Goal: Information Seeking & Learning: Learn about a topic

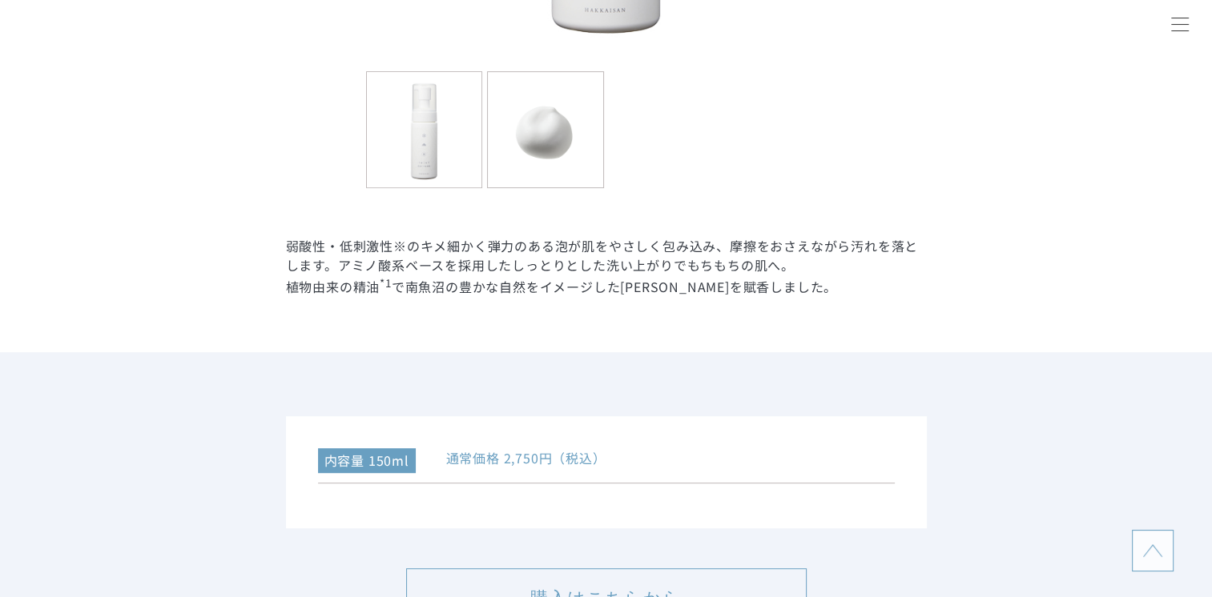
scroll to position [721, 0]
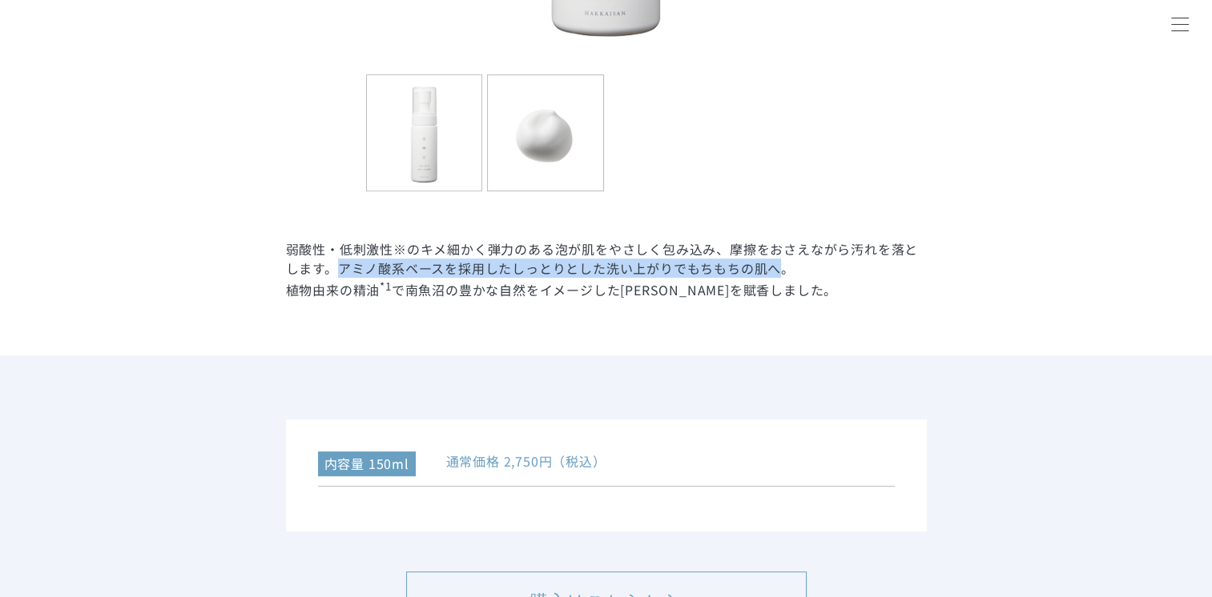
drag, startPoint x: 333, startPoint y: 269, endPoint x: 778, endPoint y: 272, distance: 445.3
click at [778, 272] on dd "弱酸性・低刺激性※のキメ細かく弾力のある泡が肌をやさしく包み込み、摩擦をおさえながら汚れを落とします。アミノ酸系ベースを採用したしっとりとした洗い上がりでもち…" at bounding box center [606, 269] width 641 height 60
copy dd "アミノ酸系ベースを採用したしっとりとした洗い上がりでもちもちの肌へ"
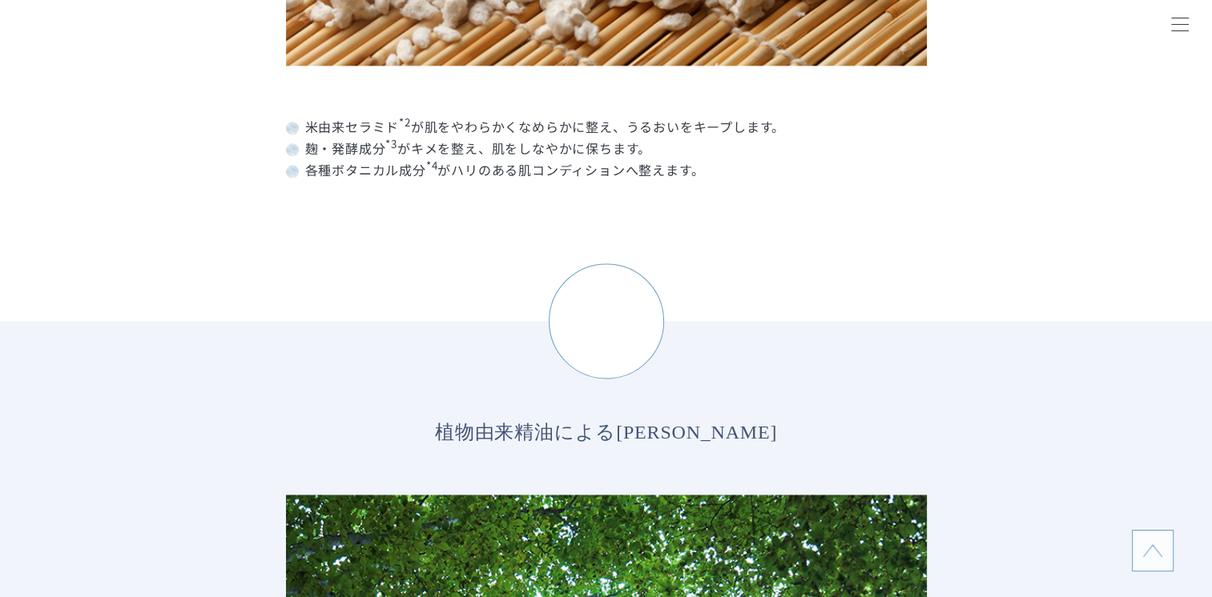
scroll to position [2403, 0]
drag, startPoint x: 452, startPoint y: 172, endPoint x: 690, endPoint y: 176, distance: 237.1
click at [690, 176] on dd "各種ボタニカル成分 *4 がハリのある肌コンディションへ整えます。" at bounding box center [606, 168] width 641 height 22
copy dd "ハリのある肌コンディションへ整えます"
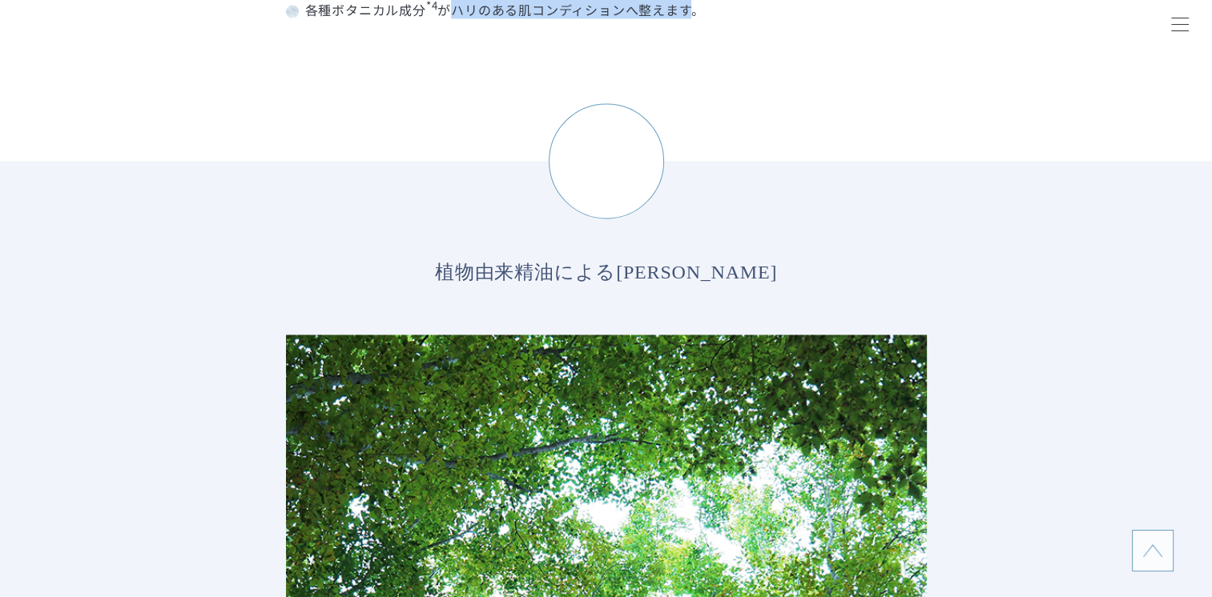
scroll to position [2322, 0]
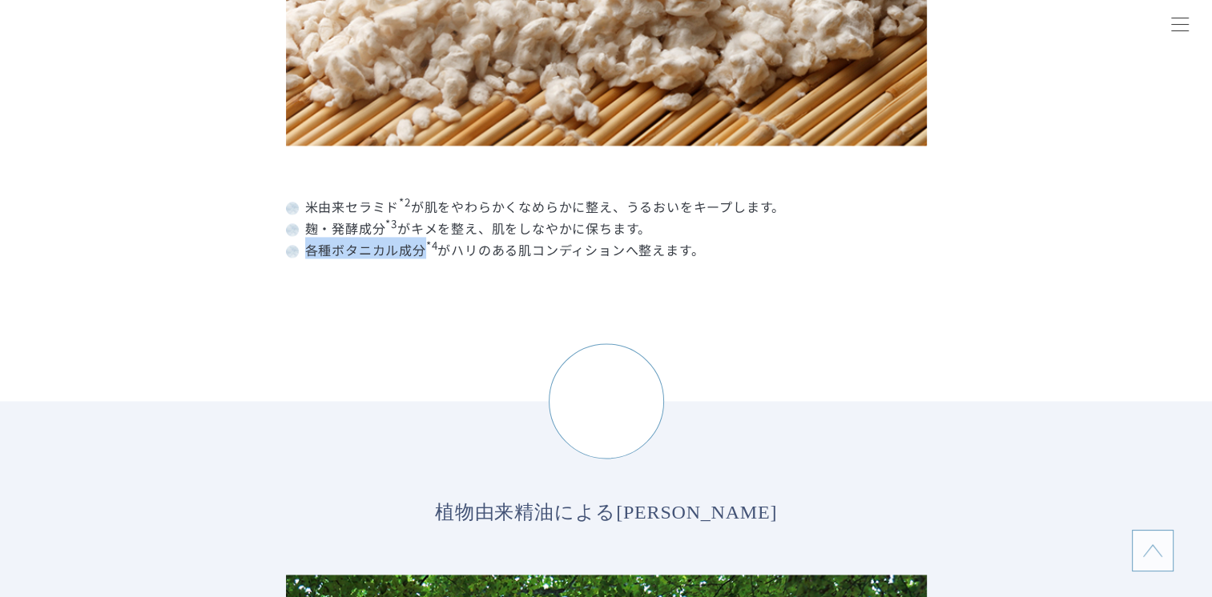
drag, startPoint x: 300, startPoint y: 248, endPoint x: 424, endPoint y: 251, distance: 123.4
click at [424, 251] on dd "各種ボタニカル成分 *4 がハリのある肌コンディションへ整えます。" at bounding box center [606, 248] width 641 height 22
copy dd "各種ボタニカル成分"
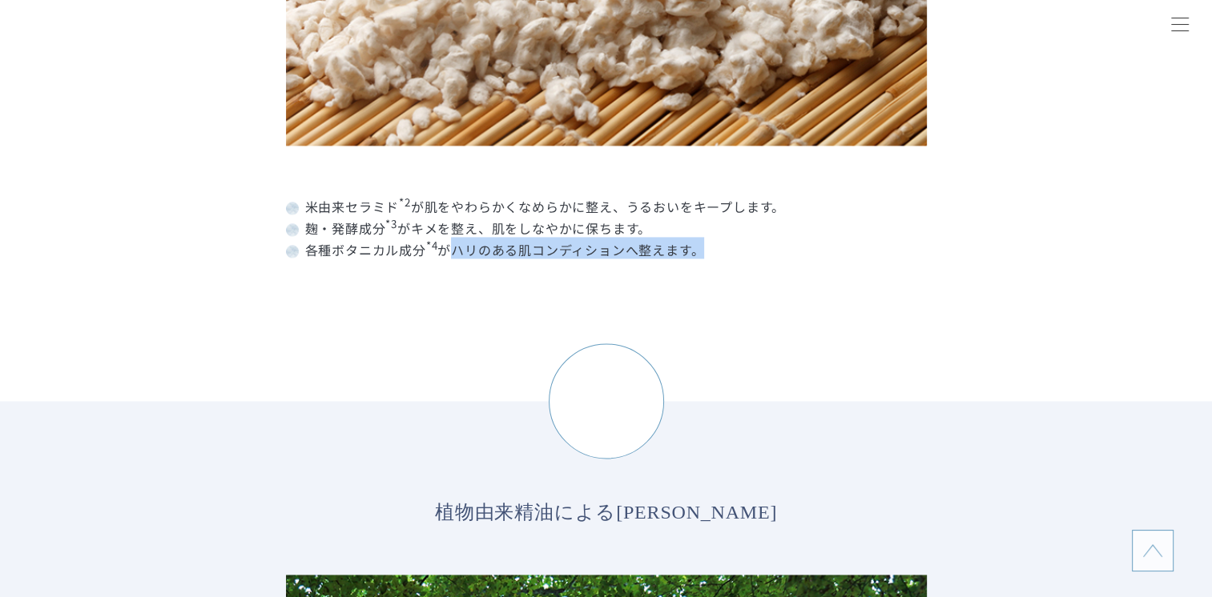
drag, startPoint x: 452, startPoint y: 254, endPoint x: 700, endPoint y: 259, distance: 247.5
click at [700, 259] on dd "各種ボタニカル成分 *4 がハリのある肌コンディションへ整えます。" at bounding box center [606, 248] width 641 height 22
copy dd "ハリのある肌コンディションへ整えます。"
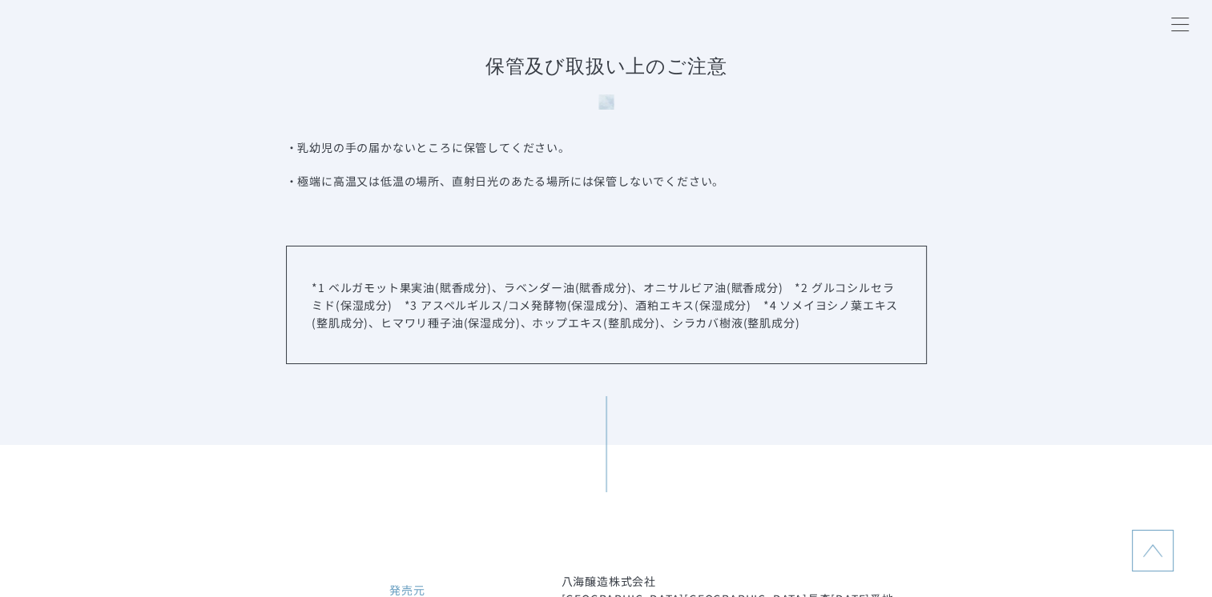
scroll to position [5846, 0]
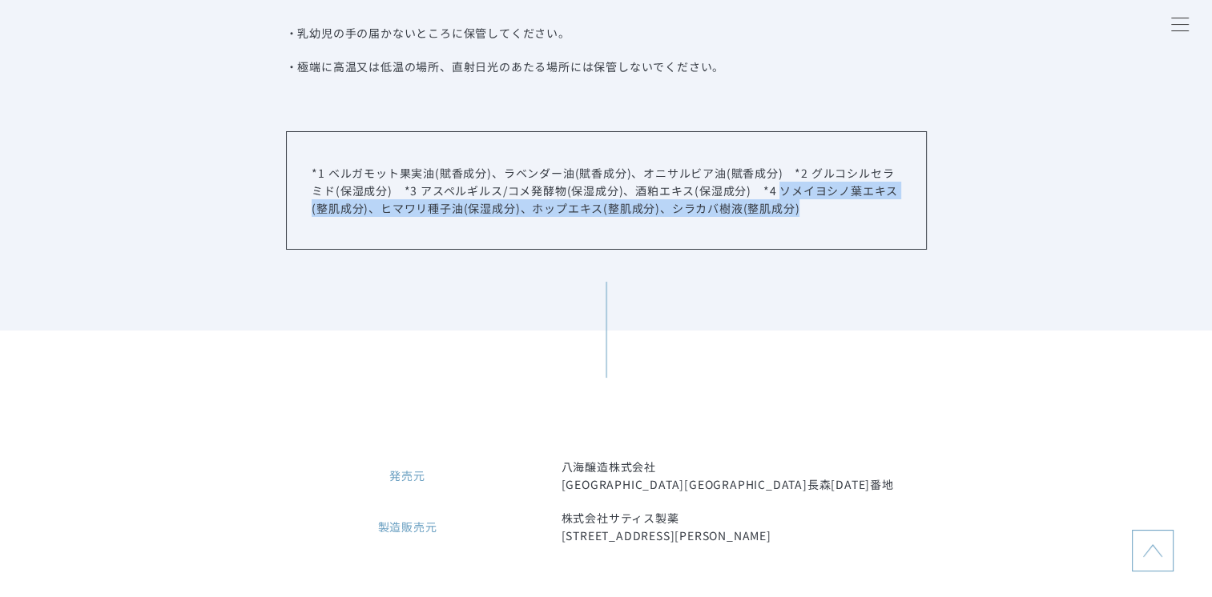
drag, startPoint x: 778, startPoint y: 251, endPoint x: 808, endPoint y: 271, distance: 36.2
click at [808, 217] on p "*1 ベルガモット果実油(賦香成分)、ラベンダー油(賦香成分)、オニサルビア油(賦香成分)　*2 グルコシルセラミド(保湿成分)　*3 アスペルギルス/コメ発…" at bounding box center [606, 190] width 588 height 53
copy p "ソメイヨシノ葉エキス(整肌成分)、ヒマワリ種子油(保湿成分)、ホップエキス(整肌成分)、シラカバ樹液(整肌成分)"
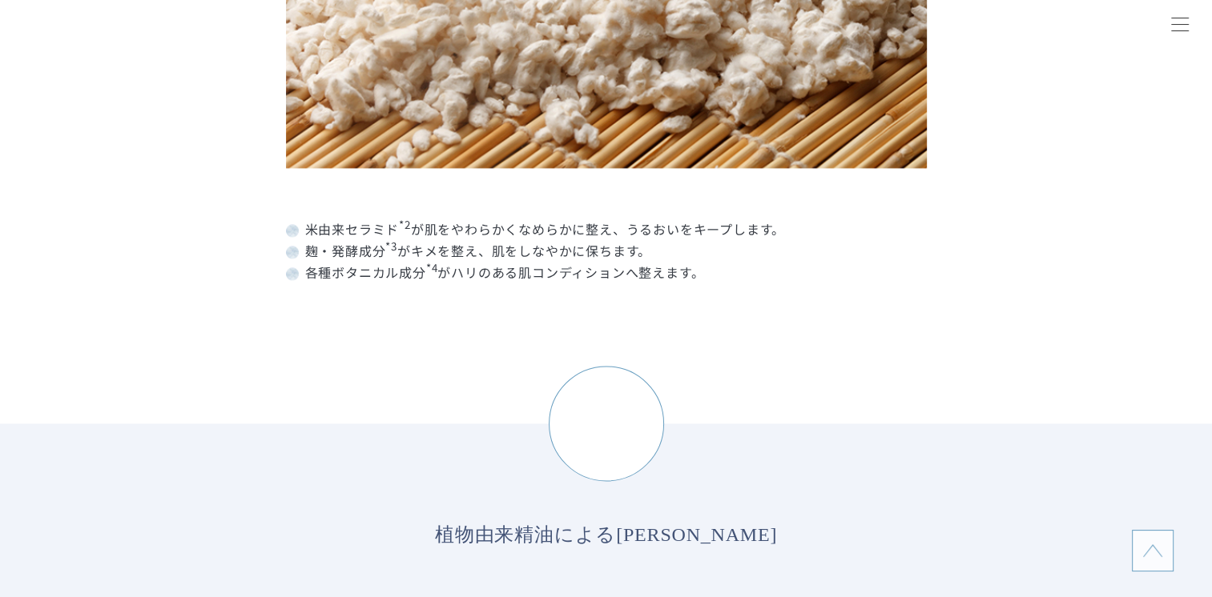
scroll to position [2162, 0]
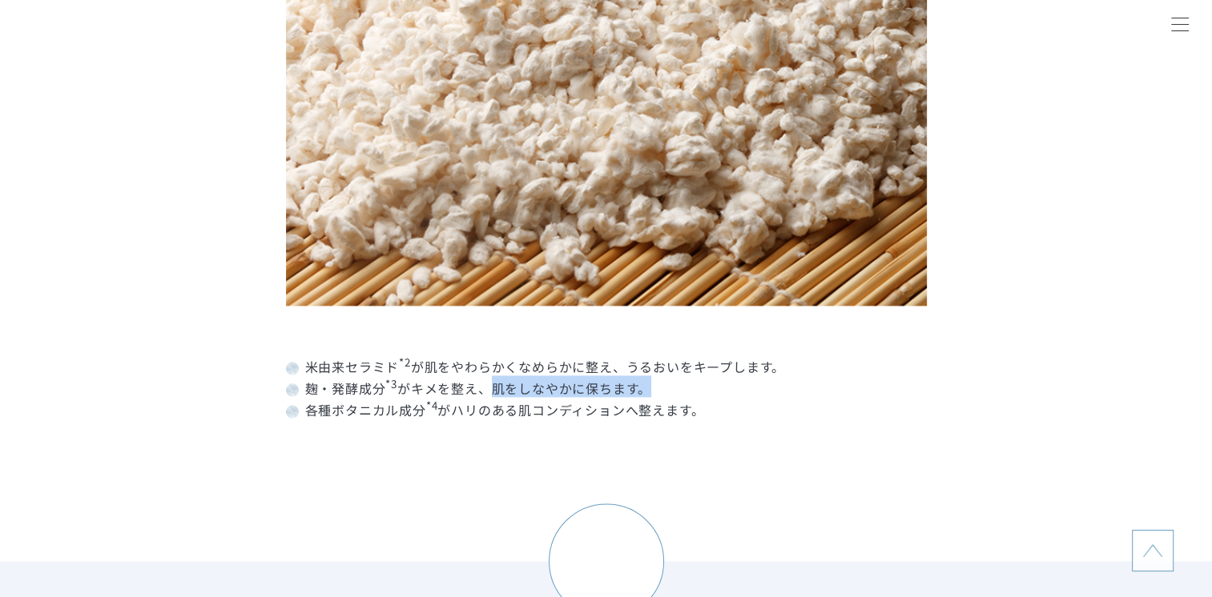
drag, startPoint x: 490, startPoint y: 387, endPoint x: 648, endPoint y: 392, distance: 157.9
click at [648, 392] on dd "麹・発酵成分 *3 がキメを整え、肌をしなやかに保ちます。" at bounding box center [606, 387] width 641 height 22
copy dd "肌をしなやかに保ちます。"
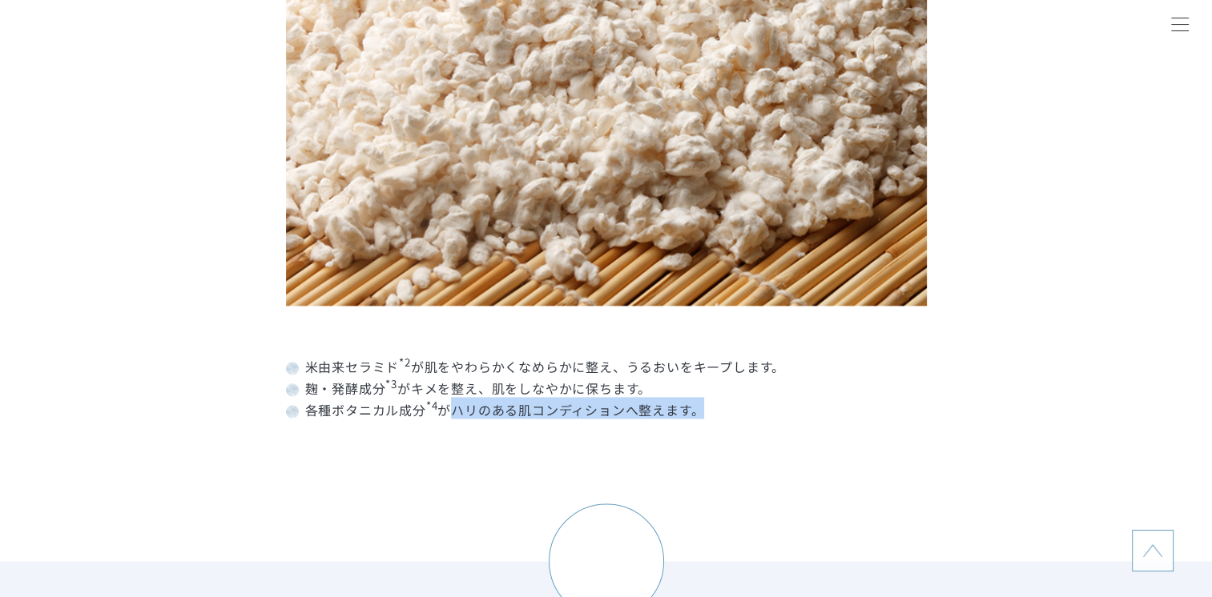
drag, startPoint x: 453, startPoint y: 411, endPoint x: 699, endPoint y: 418, distance: 246.0
click at [700, 418] on dd "各種ボタニカル成分 *4 がハリのある肌コンディションへ整えます。" at bounding box center [606, 408] width 641 height 22
copy dd "ハリのある肌コンディションへ整えます。"
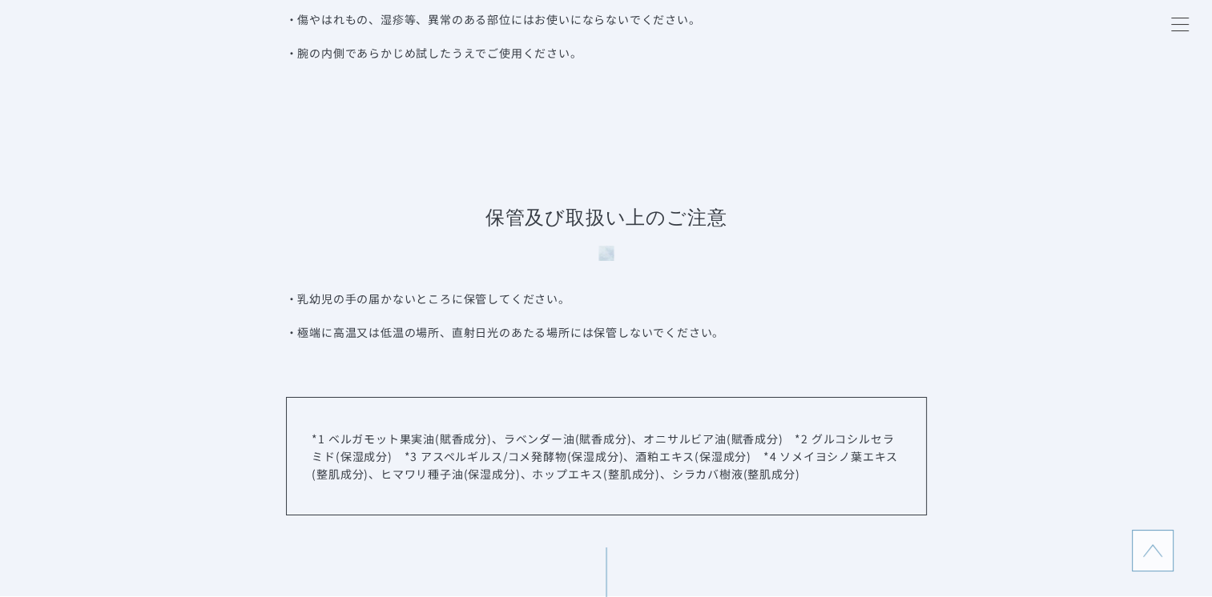
scroll to position [5766, 0]
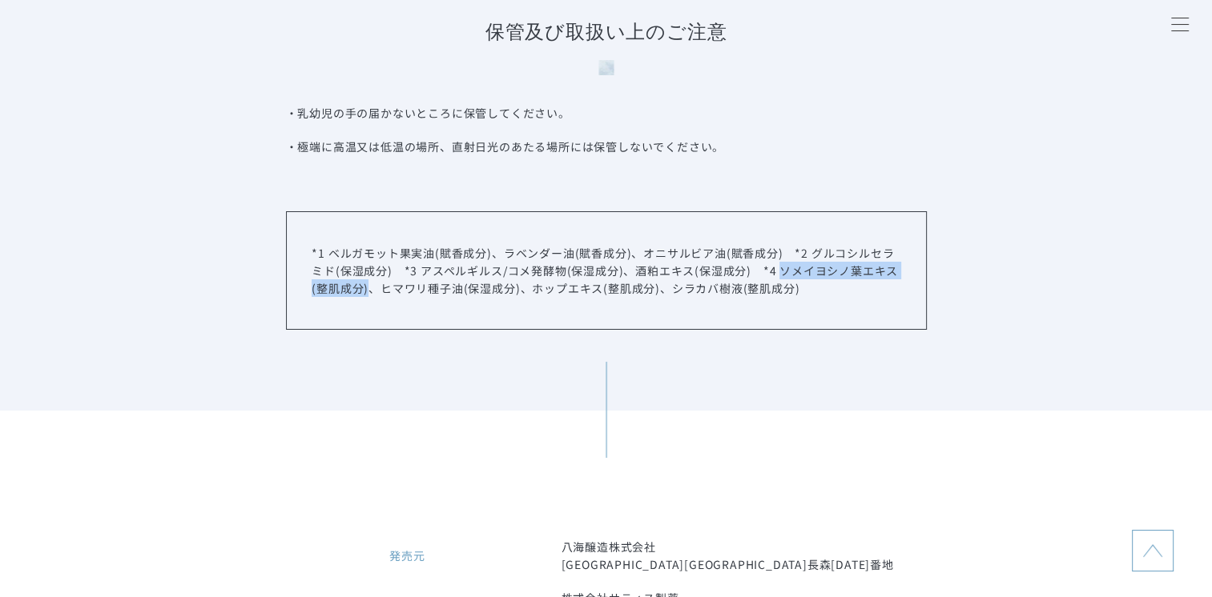
drag, startPoint x: 779, startPoint y: 322, endPoint x: 369, endPoint y: 344, distance: 410.6
click at [369, 297] on p "*1 ベルガモット果実油(賦香成分)、ラベンダー油(賦香成分)、オニサルビア油(賦香成分)　*2 グルコシルセラミド(保湿成分)　*3 アスペルギルス/コメ発…" at bounding box center [606, 270] width 588 height 53
copy p "ソメイヨシノ葉エキス(整肌成分)"
drag, startPoint x: 381, startPoint y: 346, endPoint x: 518, endPoint y: 357, distance: 137.4
click at [518, 330] on div "*1 ベルガモット果実油(賦香成分)、ラベンダー油(賦香成分)、オニサルビア油(賦香成分)　*2 グルコシルセラミド(保湿成分)　*3 アスペルギルス/コメ発…" at bounding box center [606, 270] width 641 height 119
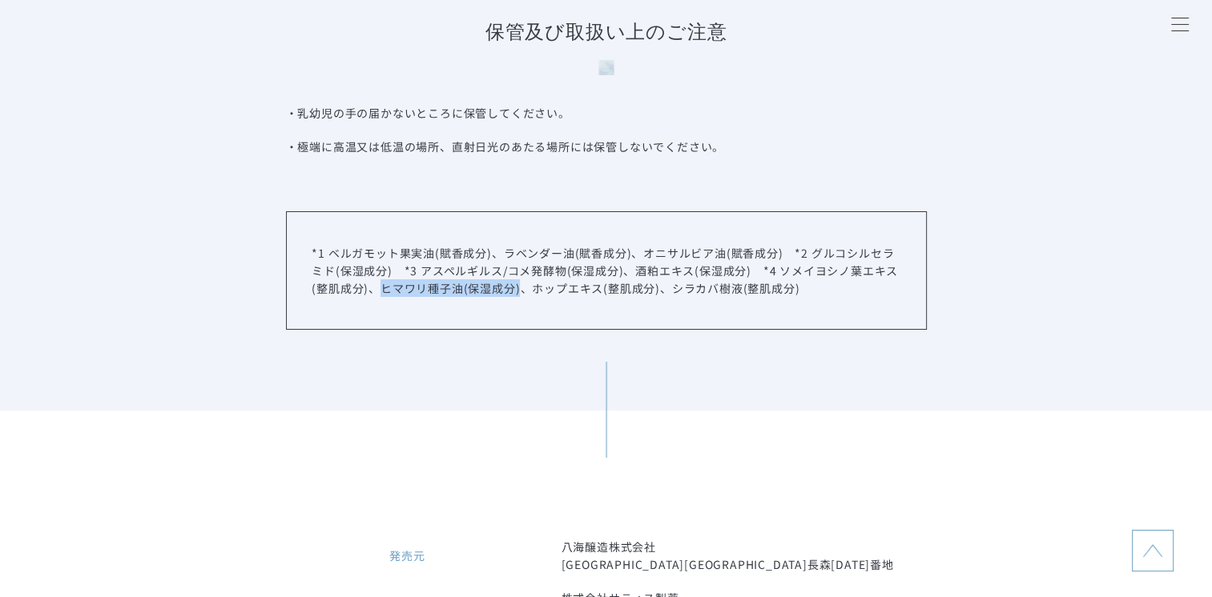
copy p "ヒマワリ種子油(保湿成分)"
drag, startPoint x: 532, startPoint y: 344, endPoint x: 657, endPoint y: 351, distance: 125.1
click at [657, 297] on p "*1 ベルガモット果実油(賦香成分)、ラベンダー油(賦香成分)、オニサルビア油(賦香成分)　*2 グルコシルセラミド(保湿成分)　*3 アスペルギルス/コメ発…" at bounding box center [606, 270] width 588 height 53
drag, startPoint x: 666, startPoint y: 343, endPoint x: 797, endPoint y: 341, distance: 130.5
click at [797, 297] on p "*1 ベルガモット果実油(賦香成分)、ラベンダー油(賦香成分)、オニサルビア油(賦香成分)　*2 グルコシルセラミド(保湿成分)　*3 アスペルギルス/コメ発…" at bounding box center [606, 270] width 588 height 53
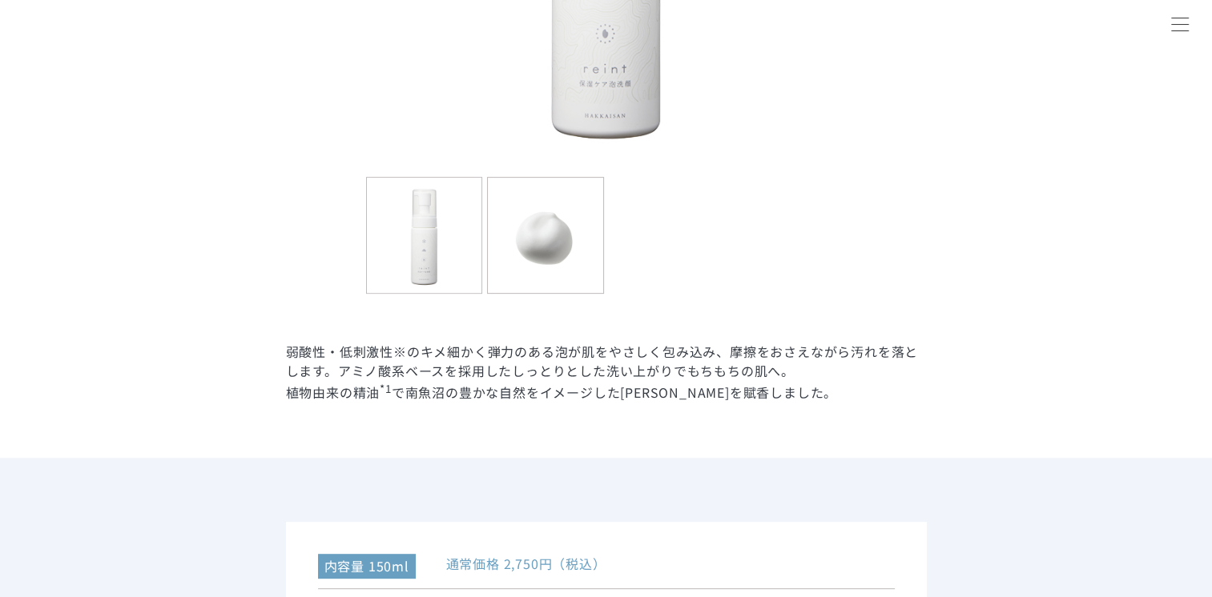
scroll to position [641, 0]
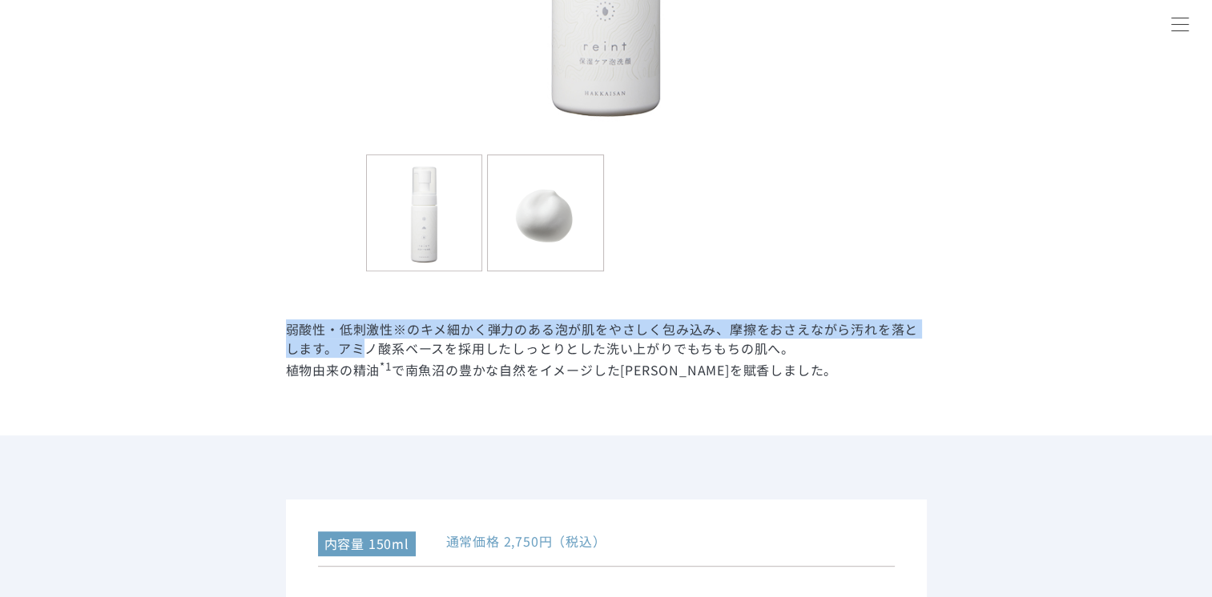
drag, startPoint x: 287, startPoint y: 326, endPoint x: 358, endPoint y: 341, distance: 72.9
click at [358, 341] on dd "弱酸性・低刺激性※のキメ細かく弾力のある泡が肌をやさしく包み込み、摩擦をおさえながら汚れを落とします。アミノ酸系ベースを採用したしっとりとした洗い上がりでもち…" at bounding box center [606, 350] width 641 height 60
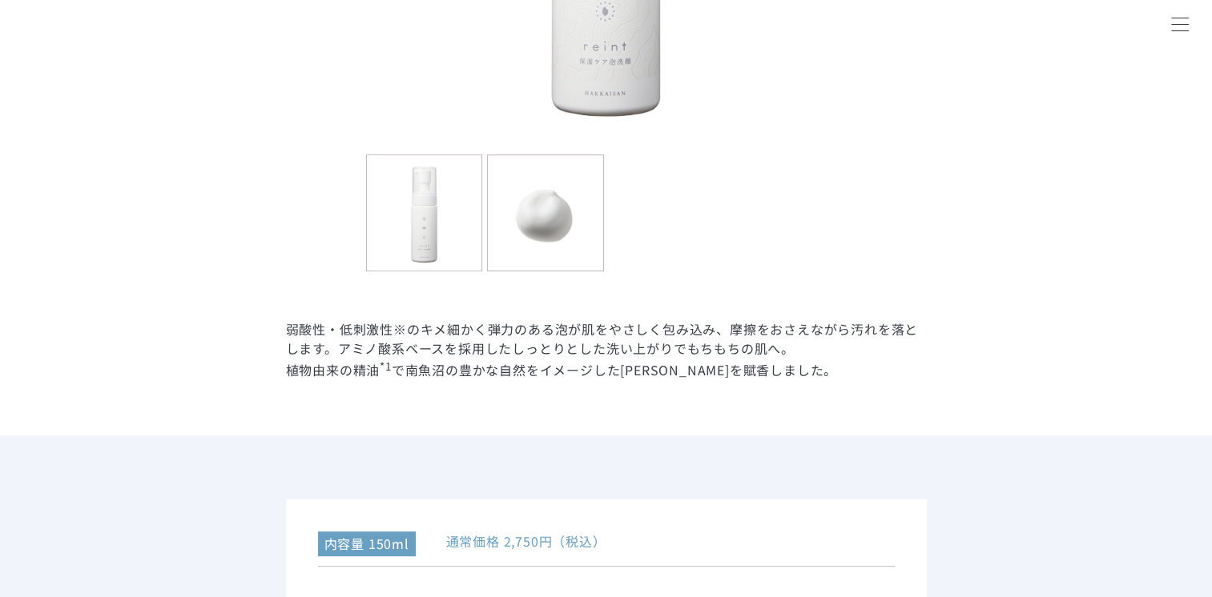
drag, startPoint x: 358, startPoint y: 341, endPoint x: 407, endPoint y: 343, distance: 48.9
click at [407, 343] on dd "弱酸性・低刺激性※のキメ細かく弾力のある泡が肌をやさしく包み込み、摩擦をおさえながら汚れを落とします。アミノ酸系ベースを採用したしっとりとした洗い上がりでもち…" at bounding box center [606, 350] width 641 height 60
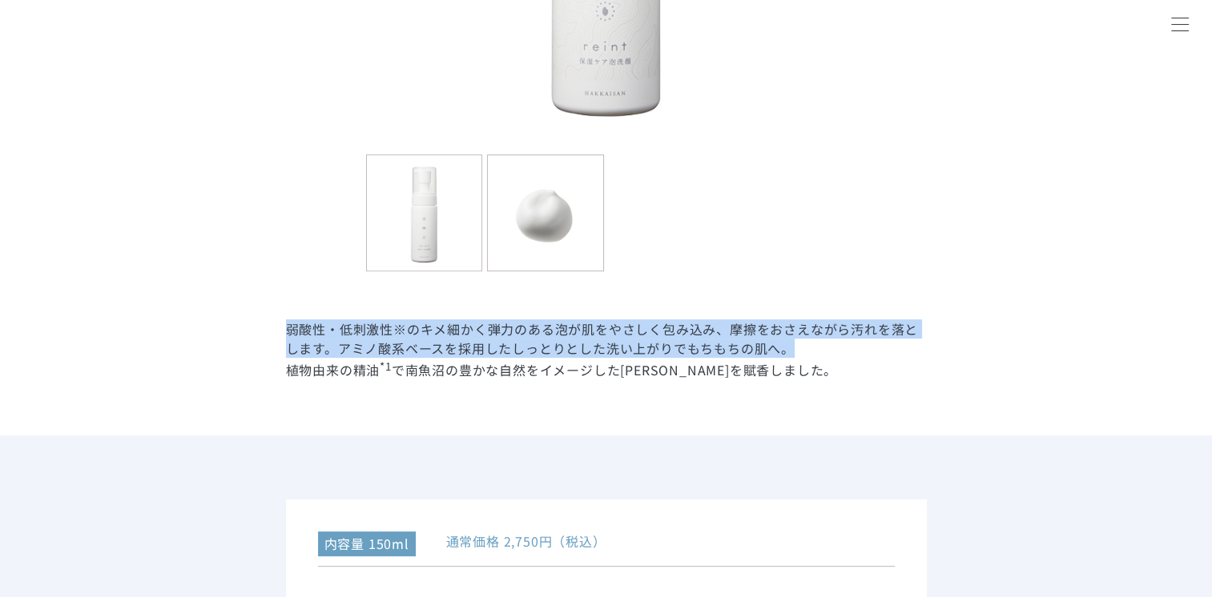
drag, startPoint x: 282, startPoint y: 328, endPoint x: 789, endPoint y: 350, distance: 507.4
click at [373, 354] on dd "弱酸性・低刺激性※のキメ細かく弾力のある泡が肌をやさしく包み込み、摩擦をおさえながら汚れを落とします。アミノ酸系ベースを採用したしっとりとした洗い上がりでもち…" at bounding box center [606, 350] width 641 height 60
click at [349, 348] on dd "弱酸性・低刺激性※のキメ細かく弾力のある泡が肌をやさしく包み込み、摩擦をおさえながら汚れを落とします。アミノ酸系ベースを採用したしっとりとした洗い上がりでもち…" at bounding box center [606, 350] width 641 height 60
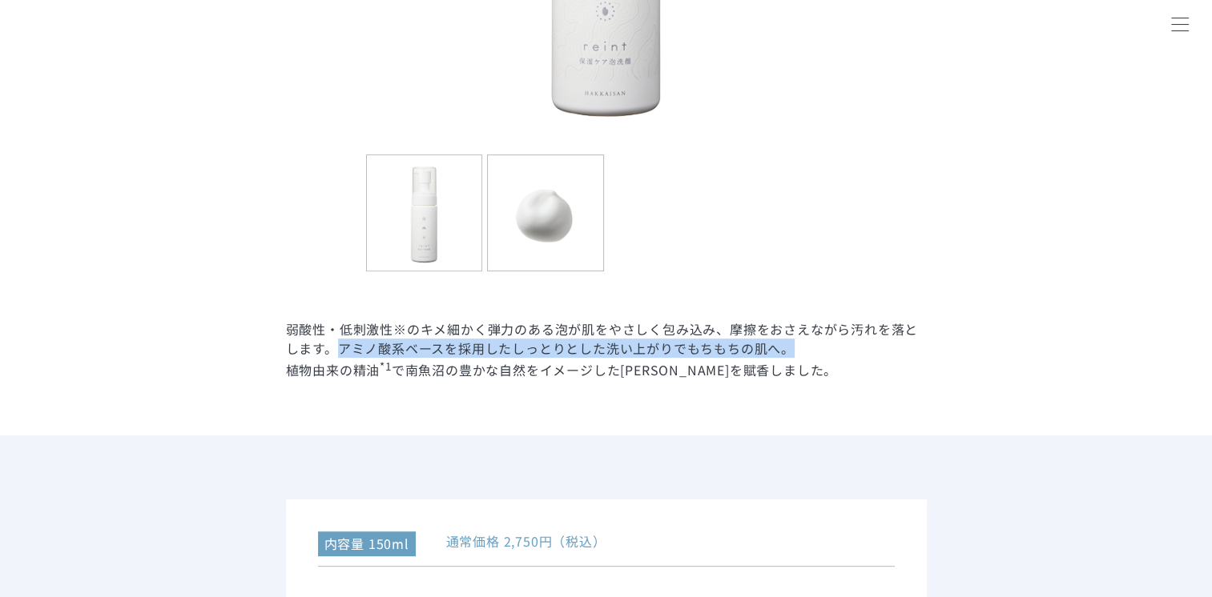
drag, startPoint x: 339, startPoint y: 344, endPoint x: 854, endPoint y: 354, distance: 515.0
click at [854, 354] on dd "弱酸性・低刺激性※のキメ細かく弾力のある泡が肌をやさしく包み込み、摩擦をおさえながら汚れを落とします。アミノ酸系ベースを採用したしっとりとした洗い上がりでもち…" at bounding box center [606, 350] width 641 height 60
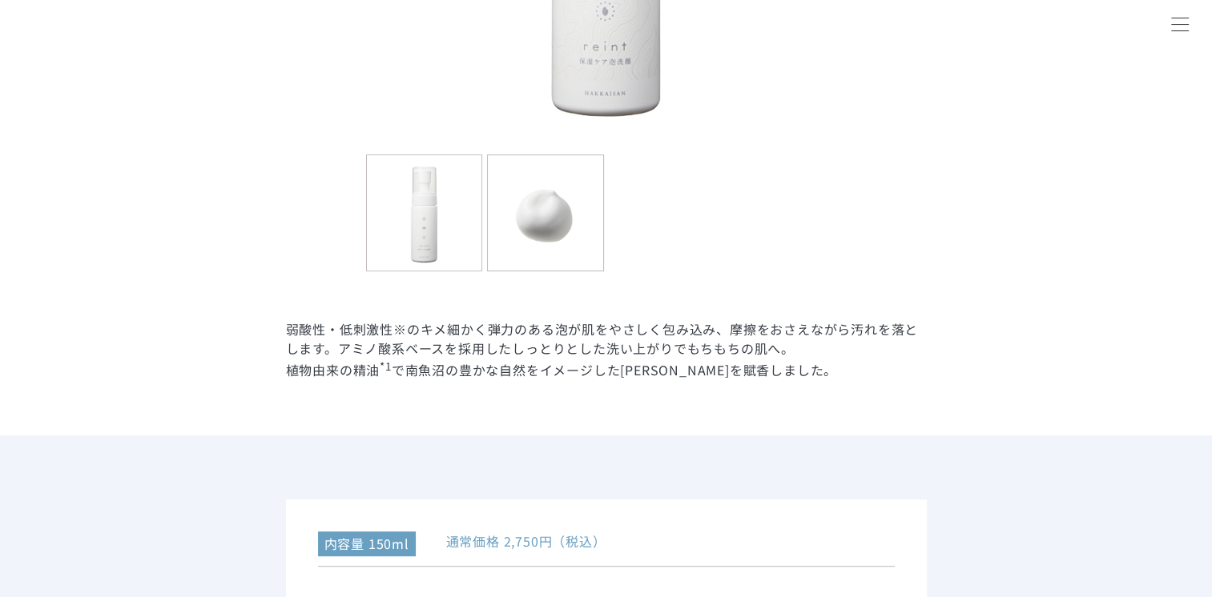
click at [286, 328] on dd "弱酸性・低刺激性※のキメ細かく弾力のある泡が肌をやさしく包み込み、摩擦をおさえながら汚れを落とします。アミノ酸系ベースを採用したしっとりとした洗い上がりでもち…" at bounding box center [606, 350] width 641 height 60
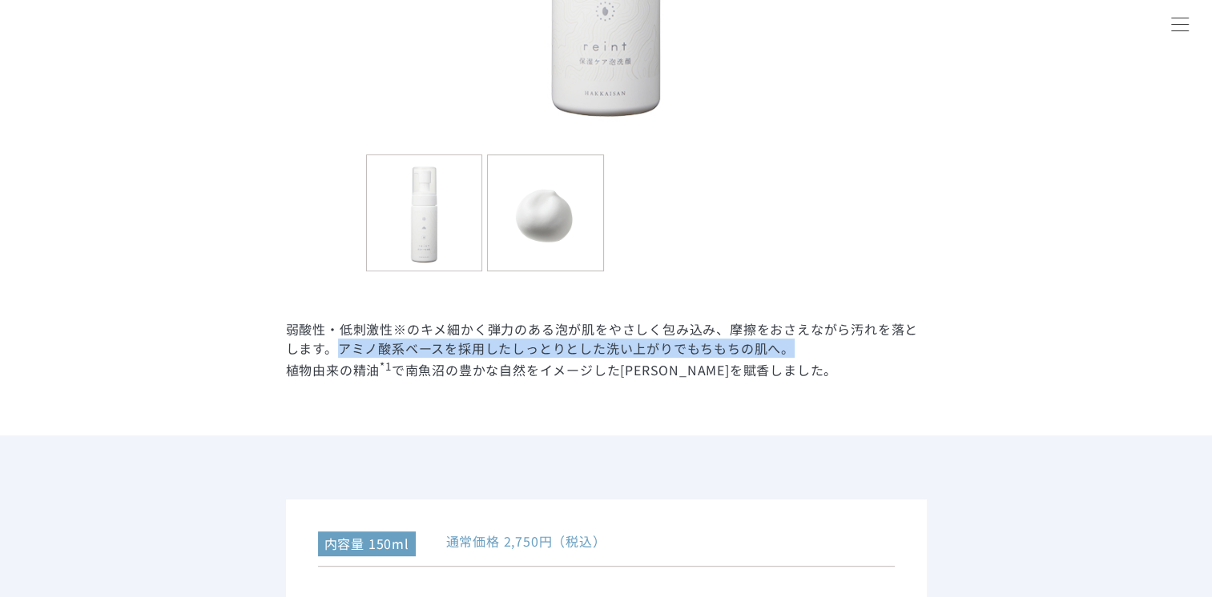
drag, startPoint x: 340, startPoint y: 344, endPoint x: 798, endPoint y: 341, distance: 458.9
click at [798, 341] on dd "弱酸性・低刺激性※のキメ細かく弾力のある泡が肌をやさしく包み込み、摩擦をおさえながら汚れを落とします。アミノ酸系ベースを採用したしっとりとした洗い上がりでもち…" at bounding box center [606, 350] width 641 height 60
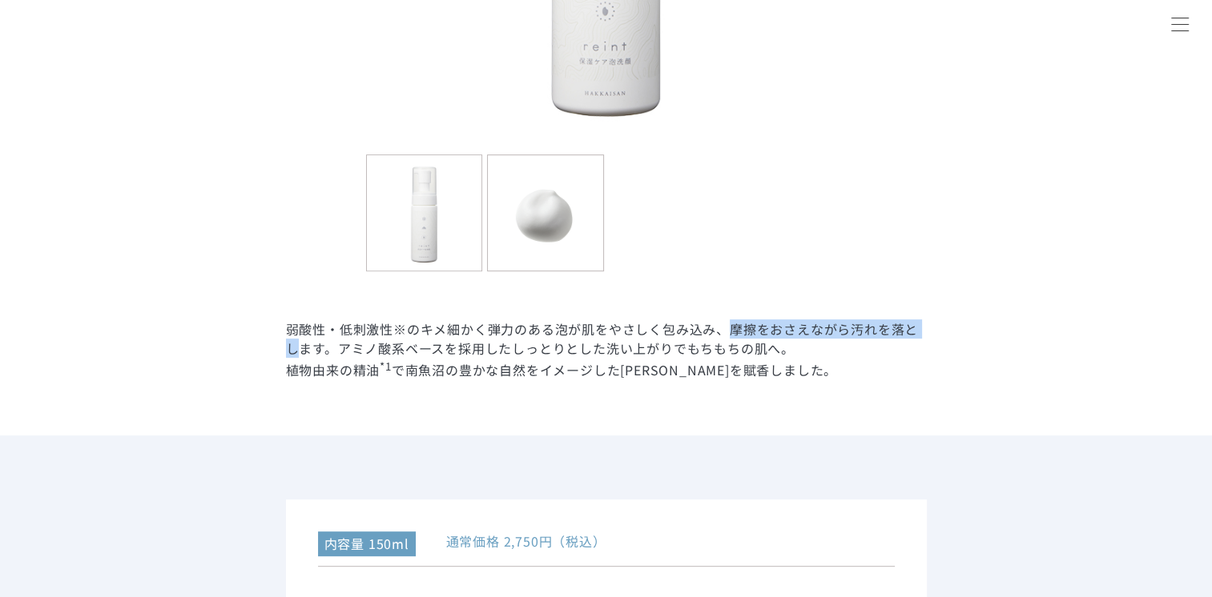
drag, startPoint x: 730, startPoint y: 325, endPoint x: 300, endPoint y: 341, distance: 431.1
click at [300, 341] on dd "弱酸性・低刺激性※のキメ細かく弾力のある泡が肌をやさしく包み込み、摩擦をおさえながら汚れを落とします。アミノ酸系ベースを採用したしっとりとした洗い上がりでもち…" at bounding box center [606, 350] width 641 height 60
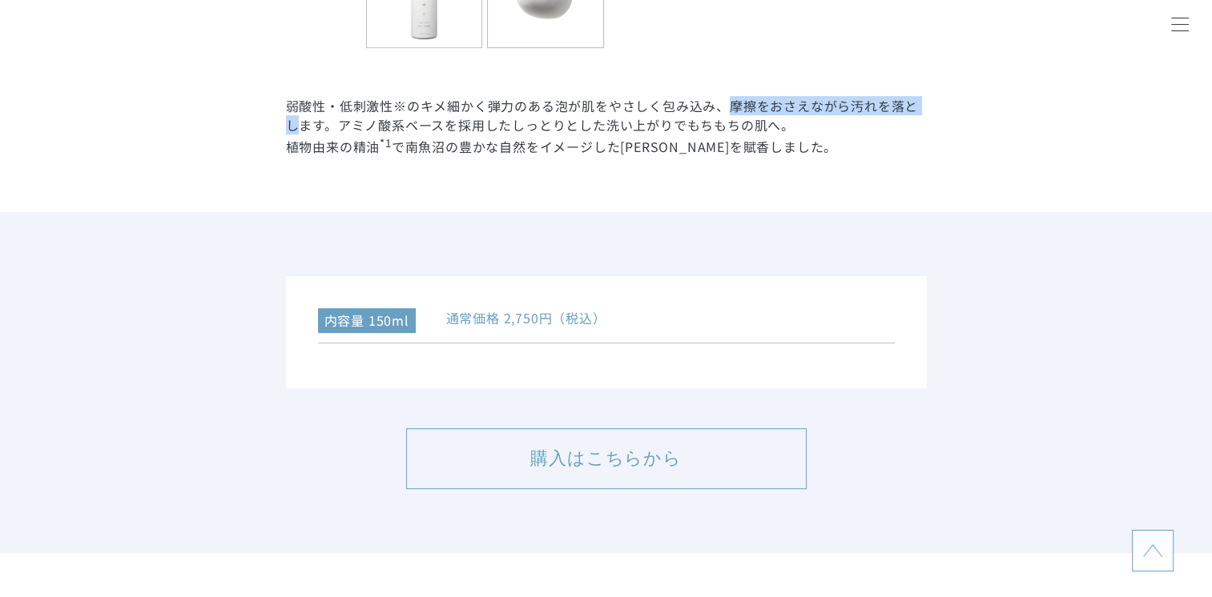
scroll to position [801, 0]
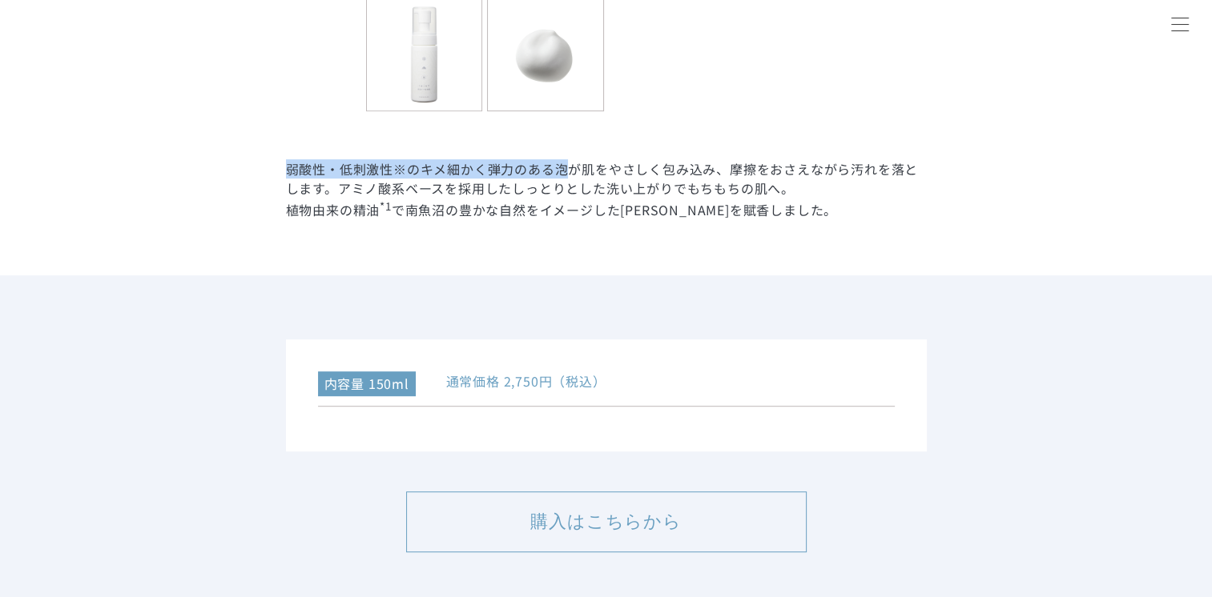
drag, startPoint x: 286, startPoint y: 172, endPoint x: 569, endPoint y: 170, distance: 282.7
click at [569, 170] on dd "弱酸性・低刺激性※のキメ細かく弾力のある泡が肌をやさしく包み込み、摩擦をおさえながら汚れを落とします。アミノ酸系ベースを採用したしっとりとした洗い上がりでもち…" at bounding box center [606, 189] width 641 height 60
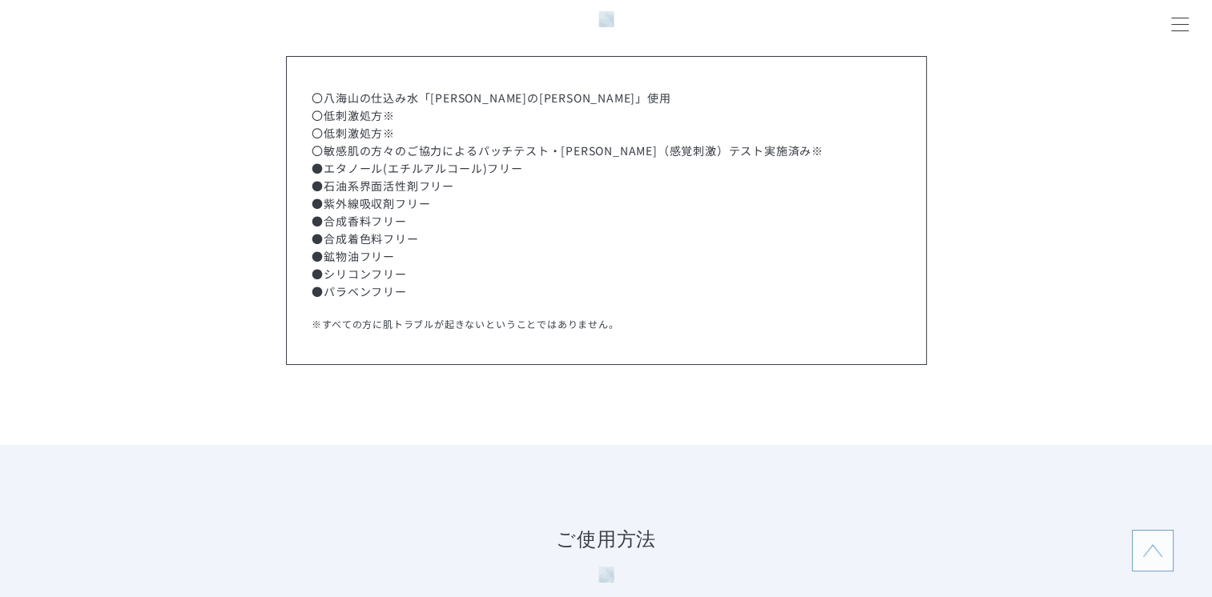
scroll to position [3844, 0]
drag, startPoint x: 310, startPoint y: 324, endPoint x: 626, endPoint y: 341, distance: 316.8
click at [626, 341] on div "〇八海山の仕込み水「雷電様の清水」使用 〇低刺激処方※ 〇低刺激処方※ 〇敏感肌の方々のご協力によるパッチテスト・スティンキング（感覚刺激）テスト実施済み※ …" at bounding box center [606, 208] width 641 height 309
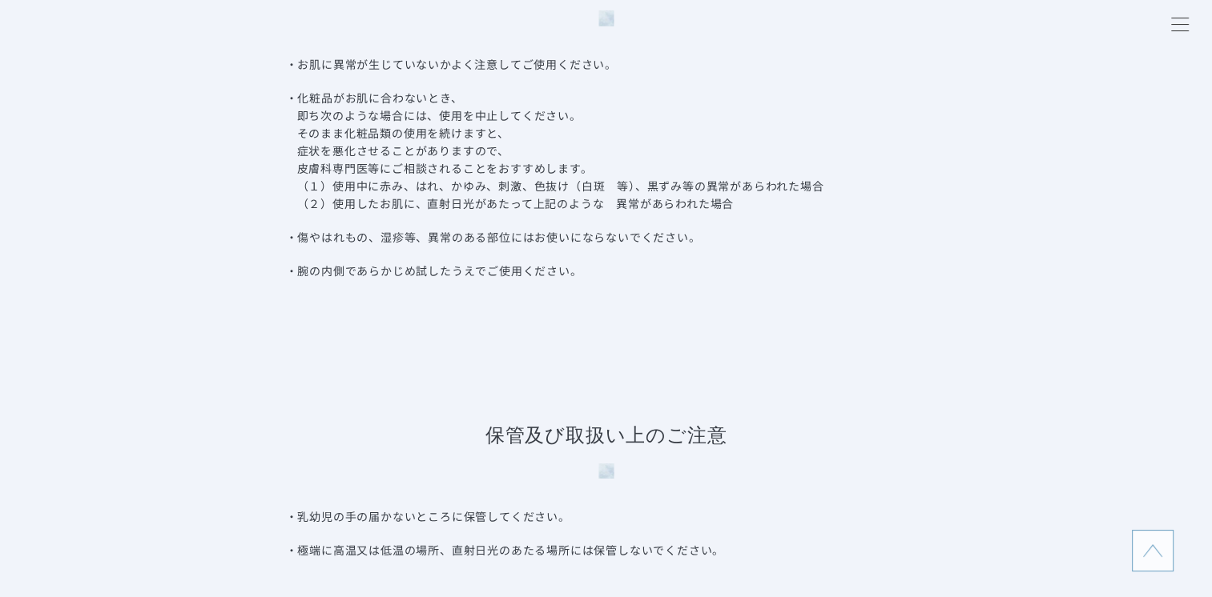
scroll to position [5686, 0]
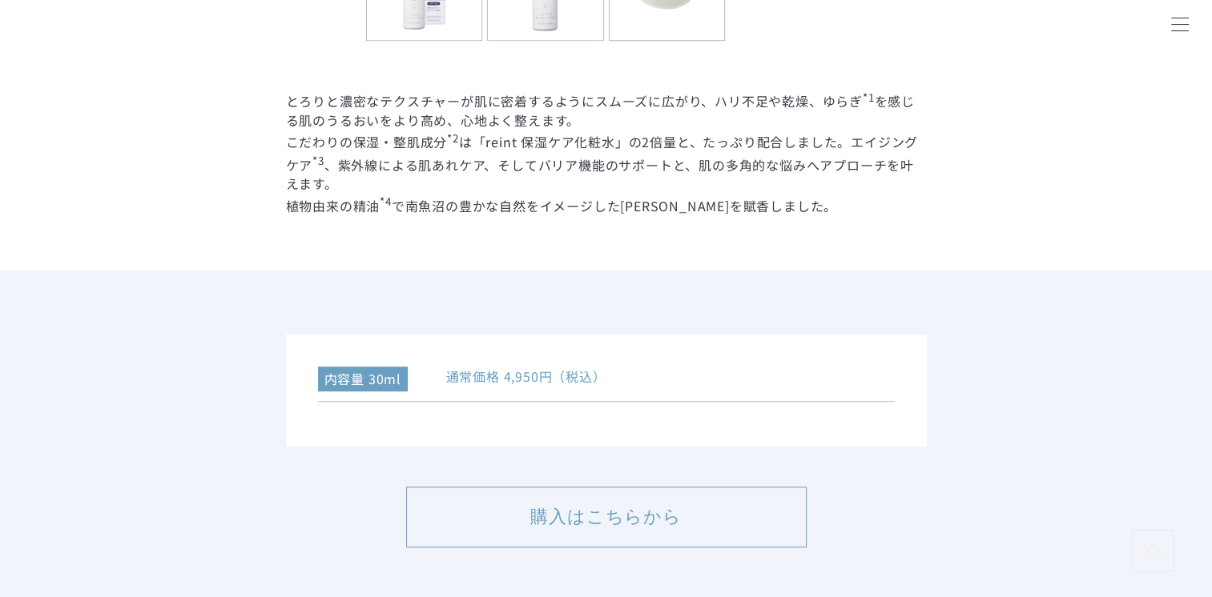
scroll to position [881, 0]
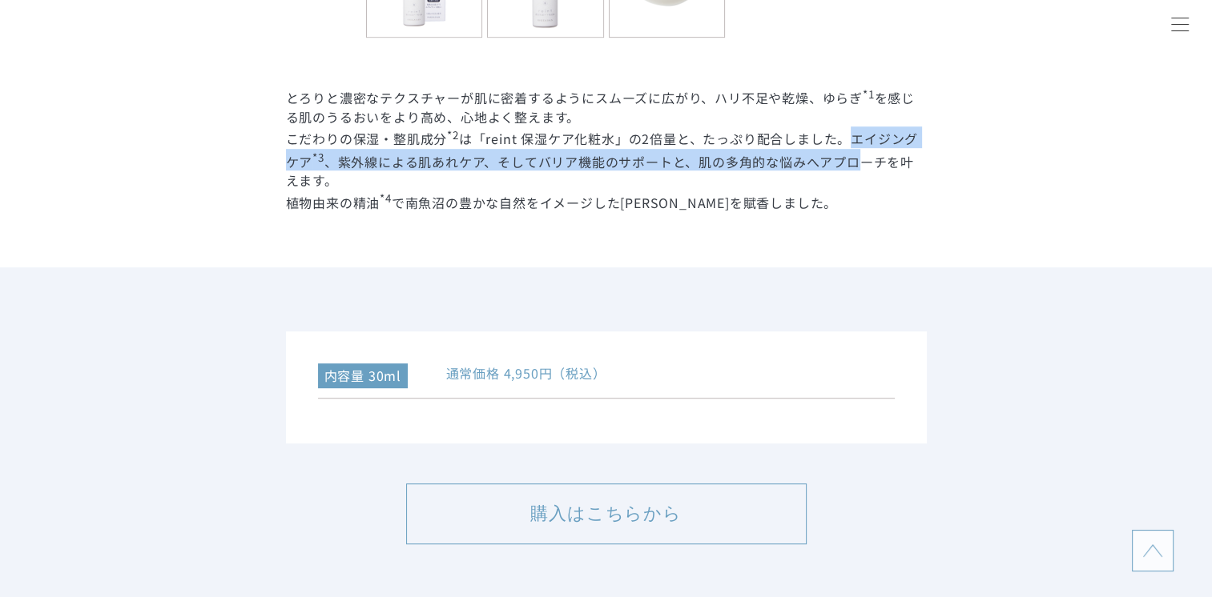
drag, startPoint x: 851, startPoint y: 139, endPoint x: 864, endPoint y: 157, distance: 21.8
click at [864, 157] on dd "とろりと濃密なテクスチャーが肌に密着するようにスムーズに広がり、ハリ不足や乾燥、ゆらぎ *1 を感じる肌のうるおいをより高め、心地よく整えます。 こだわりの保…" at bounding box center [606, 149] width 641 height 126
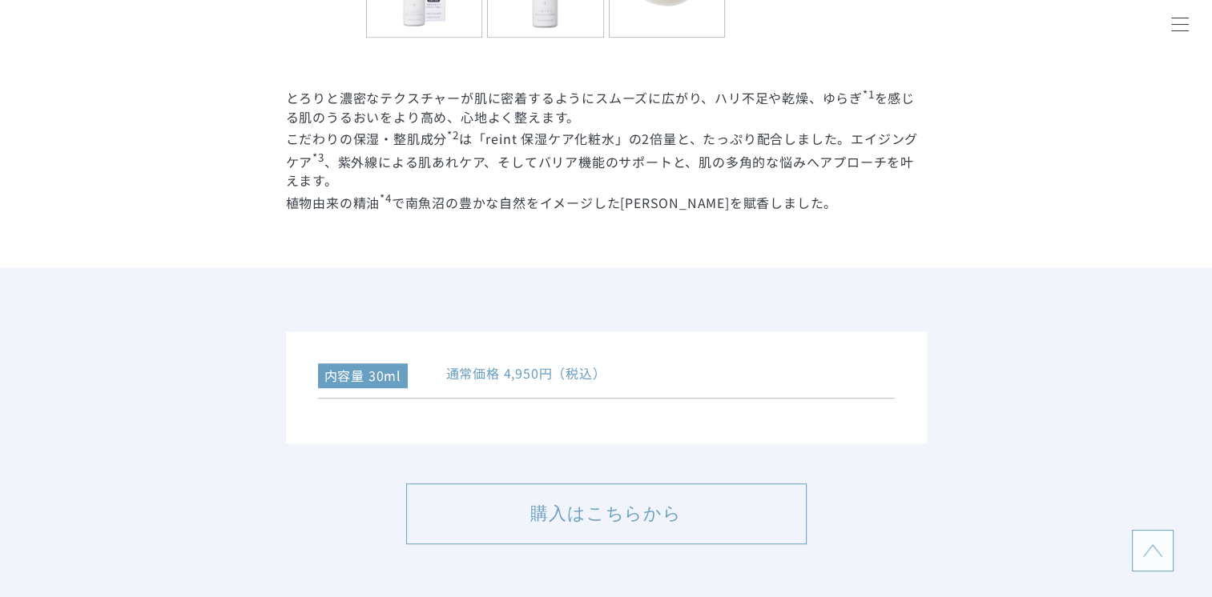
drag, startPoint x: 864, startPoint y: 157, endPoint x: 830, endPoint y: 222, distance: 73.4
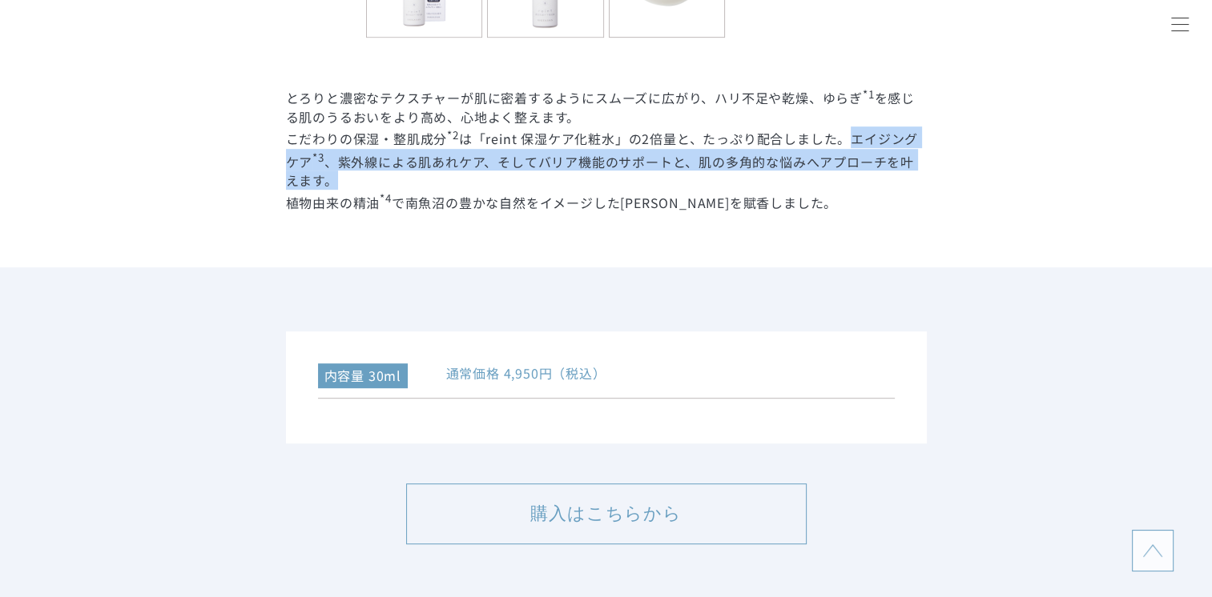
drag, startPoint x: 850, startPoint y: 140, endPoint x: 931, endPoint y: 176, distance: 89.3
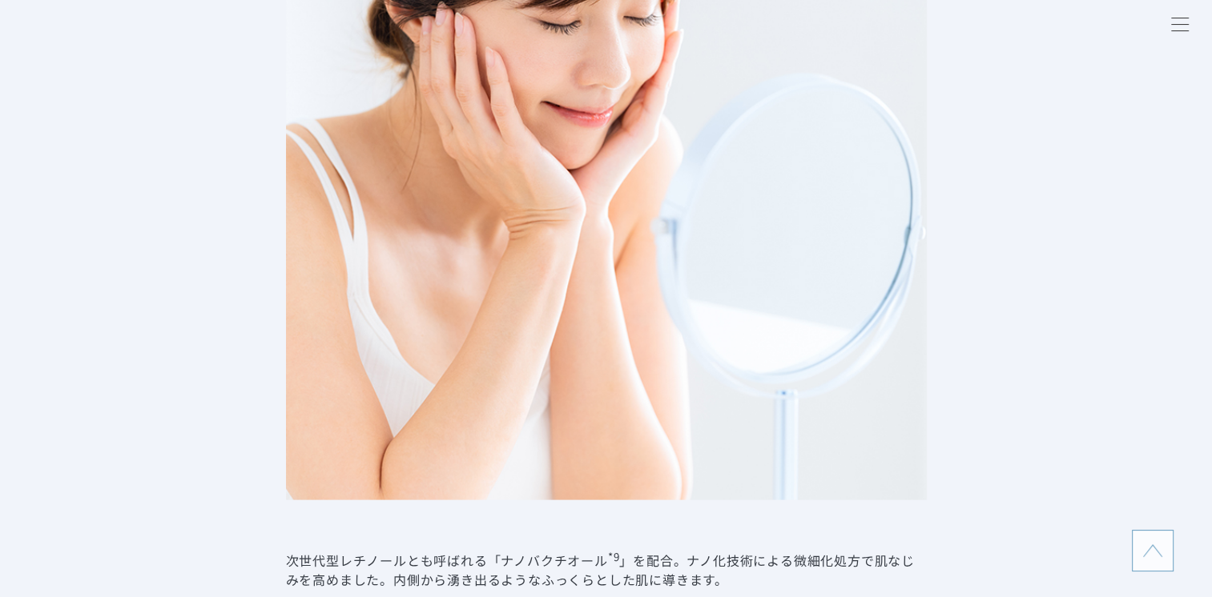
scroll to position [3364, 0]
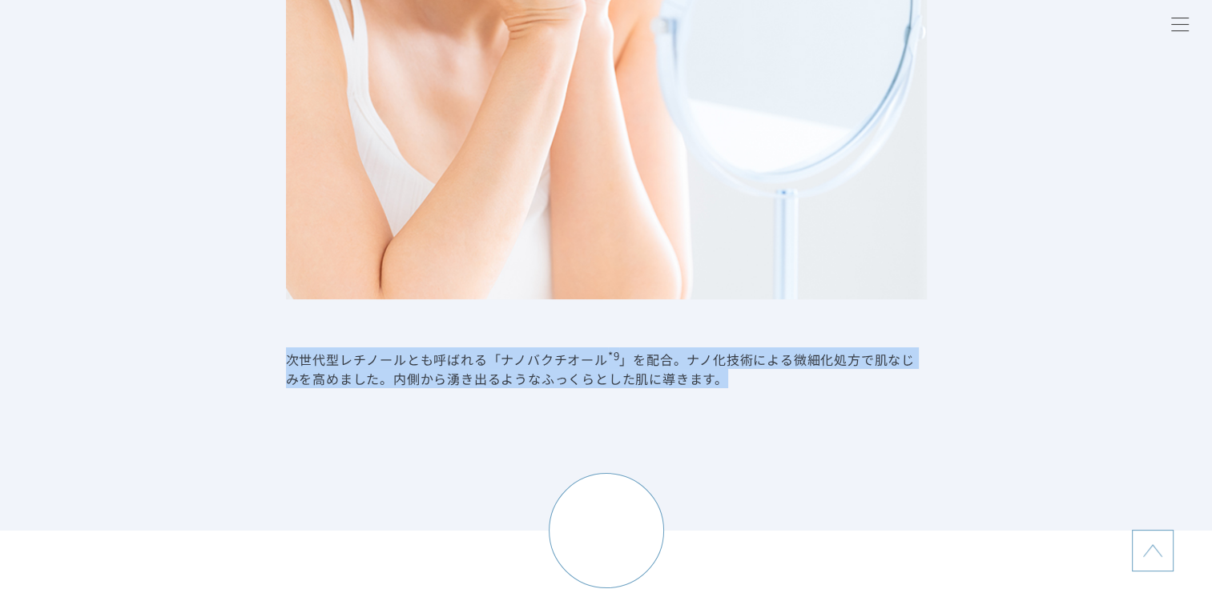
drag, startPoint x: 283, startPoint y: 364, endPoint x: 749, endPoint y: 391, distance: 466.1
click at [749, 391] on li "POINT2 植物由来の エイジングケア成分 *9 を配合 次世代型レチノールとも呼ばれる「ナノバクチオール *9 」を配合。ナノ化技術による微細化処方で肌な…" at bounding box center [606, 4] width 1212 height 1053
copy dd "次世代型レチノールとも呼ばれる「ナノバクチオール *9 」を配合。ナノ化技術による微細化処方で肌なじみを高めました。内側から湧き出るようなふっくらとした肌に導…"
click at [350, 392] on li "POINT2 植物由来の エイジングケア成分 *9 を配合 次世代型レチノールとも呼ばれる「ナノバクチオール *9 」を配合。ナノ化技術による微細化処方で肌な…" at bounding box center [606, 4] width 1212 height 1053
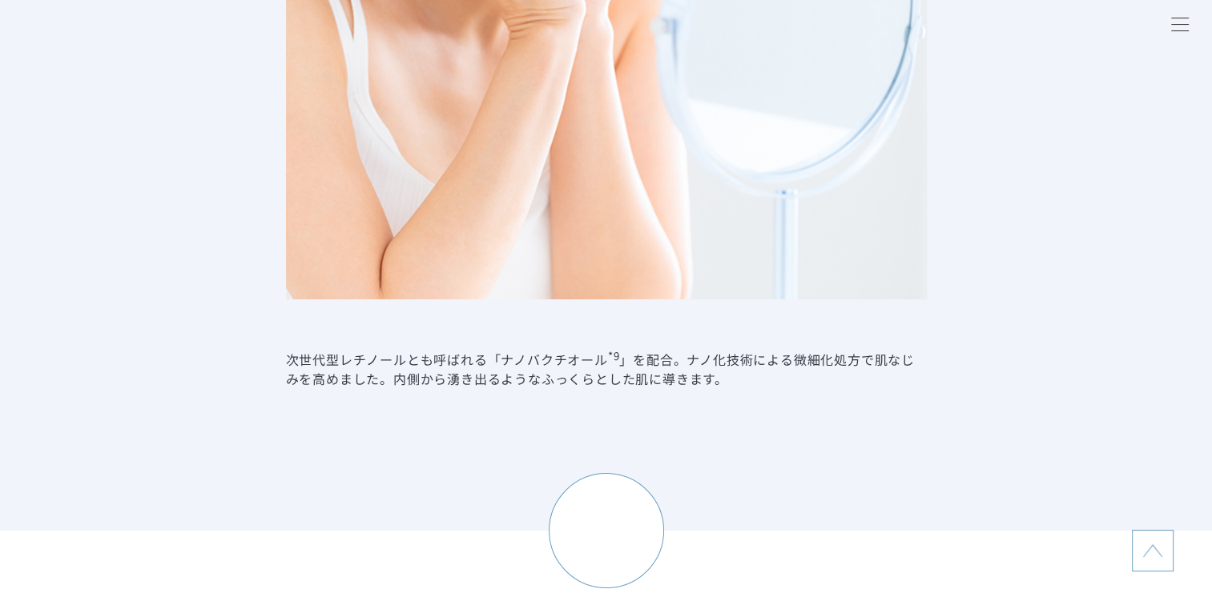
click at [293, 362] on dd "次世代型レチノールとも呼ばれる「ナノバクチオール *9 」を配合。ナノ化技術による微細化処方で肌なじみを高めました。内側から湧き出るようなふっくらとした肌に導…" at bounding box center [606, 368] width 641 height 41
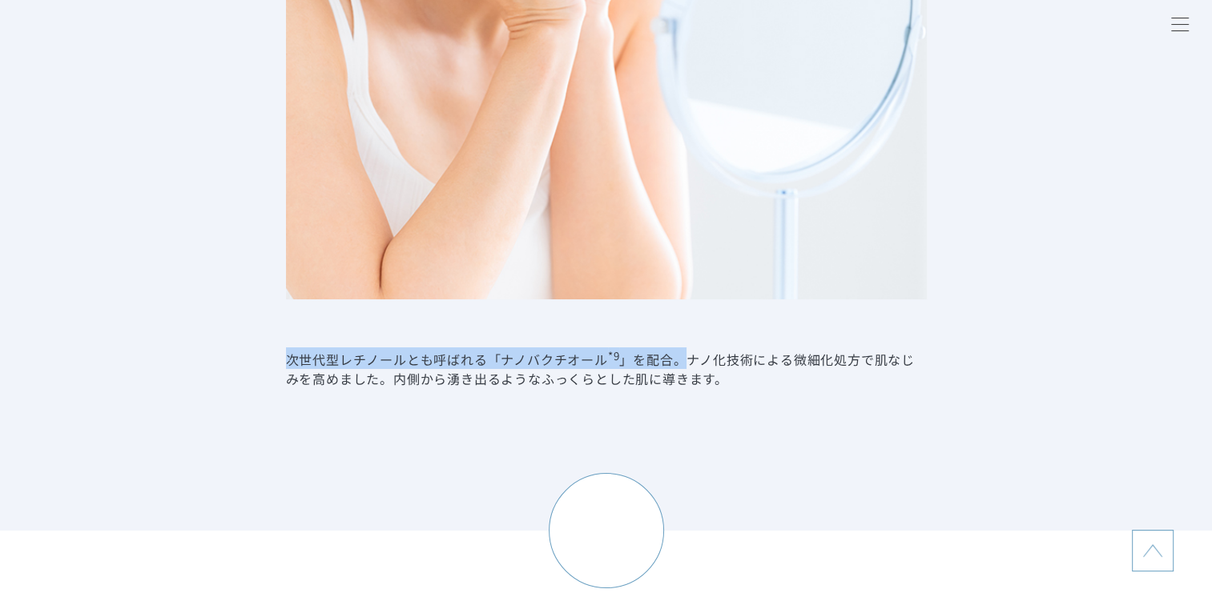
drag, startPoint x: 288, startPoint y: 362, endPoint x: 682, endPoint y: 371, distance: 393.3
click at [682, 371] on dd "次世代型レチノールとも呼ばれる「ナノバクチオール *9 」を配合。ナノ化技術による微細化処方で肌なじみを高めました。内側から湧き出るようなふっくらとした肌に導…" at bounding box center [606, 368] width 641 height 41
copy dd "次世代型レチノールとも呼ばれる「ナノバクチオール *9 」を配合。"
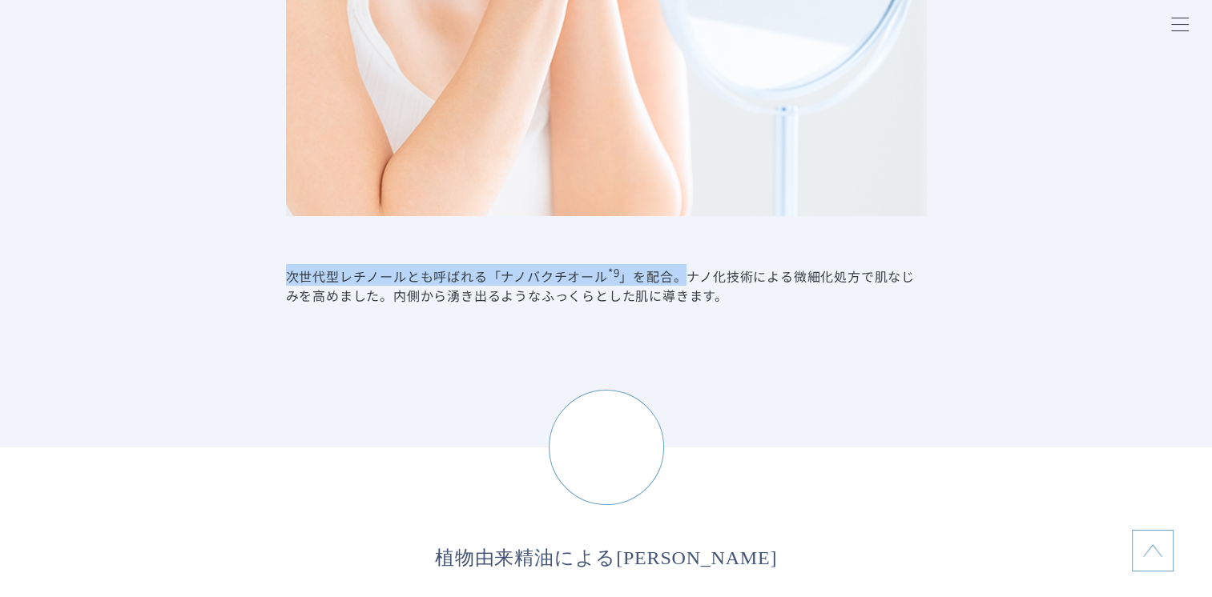
scroll to position [3444, 0]
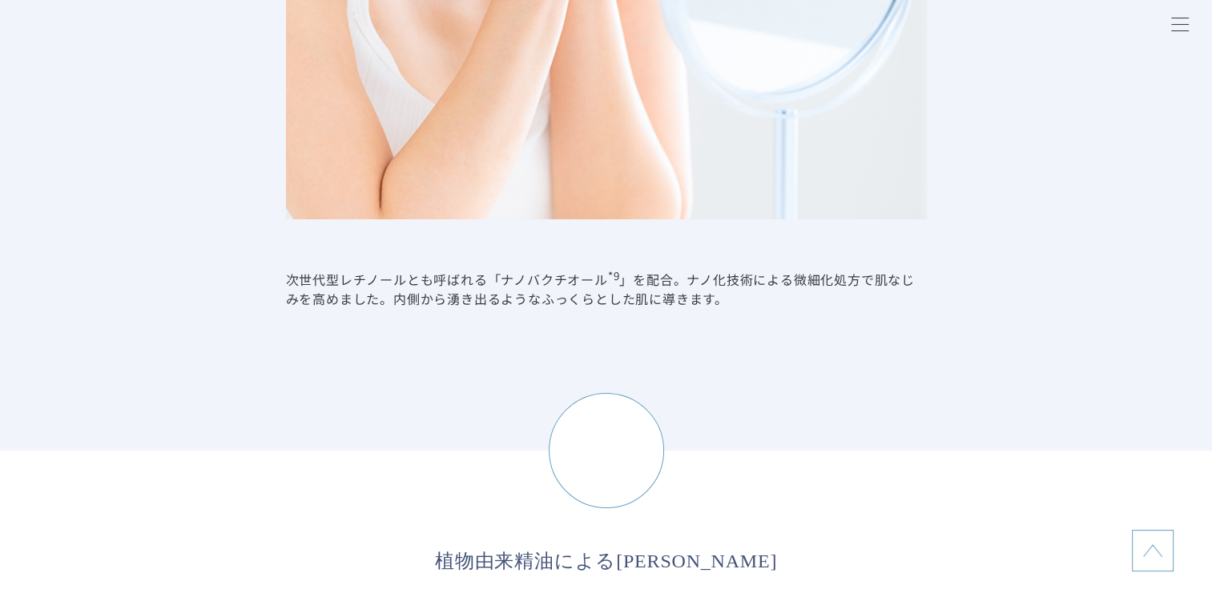
click at [709, 290] on dd "次世代型レチノールとも呼ばれる「ナノバクチオール *9 」を配合。ナノ化技術による微細化処方で肌なじみを高めました。内側から湧き出るようなふっくらとした肌に導…" at bounding box center [606, 287] width 641 height 41
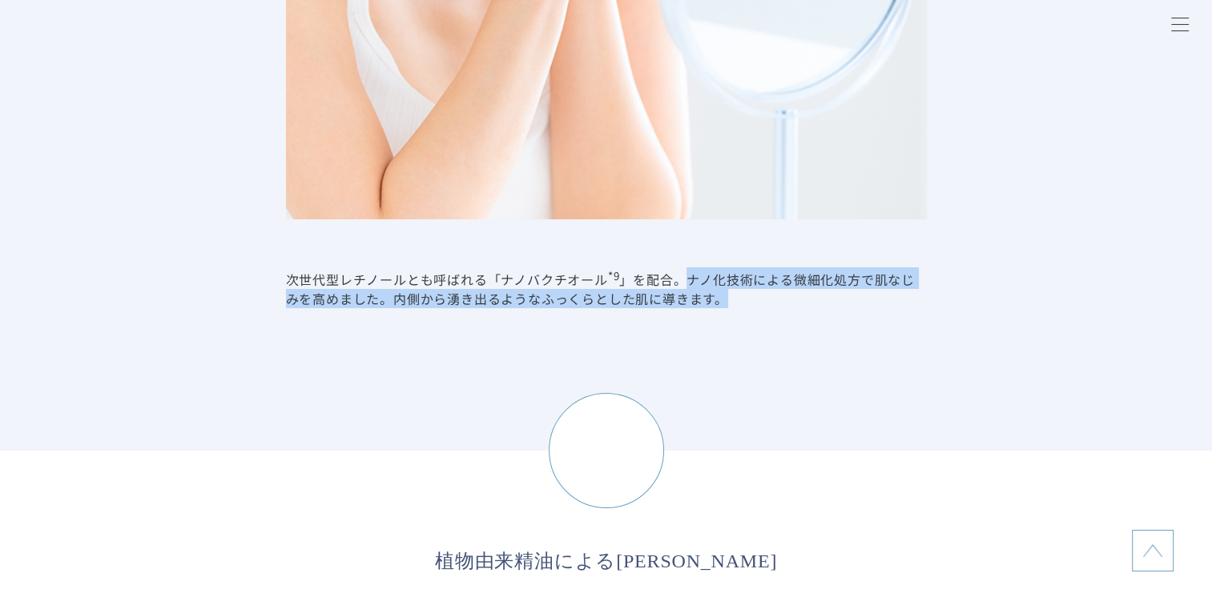
drag, startPoint x: 688, startPoint y: 281, endPoint x: 743, endPoint y: 316, distance: 65.1
copy dd "ナノ化技術による微細化処方で肌なじみを高めました。内側から湧き出るようなふっくらとした肌に導きます。"
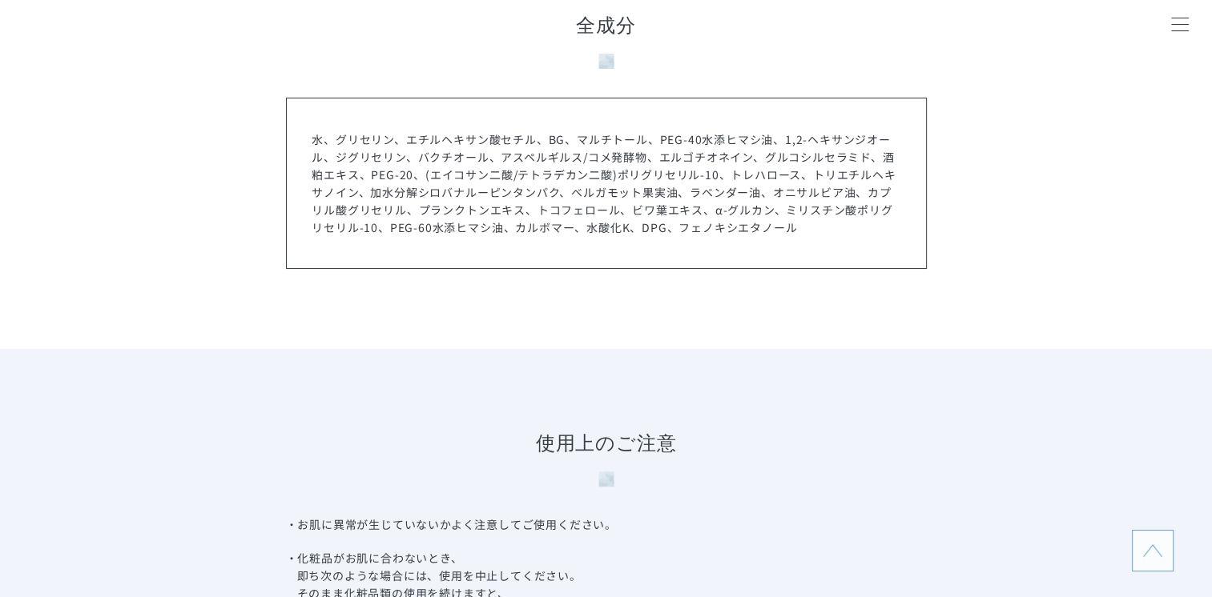
scroll to position [7368, 0]
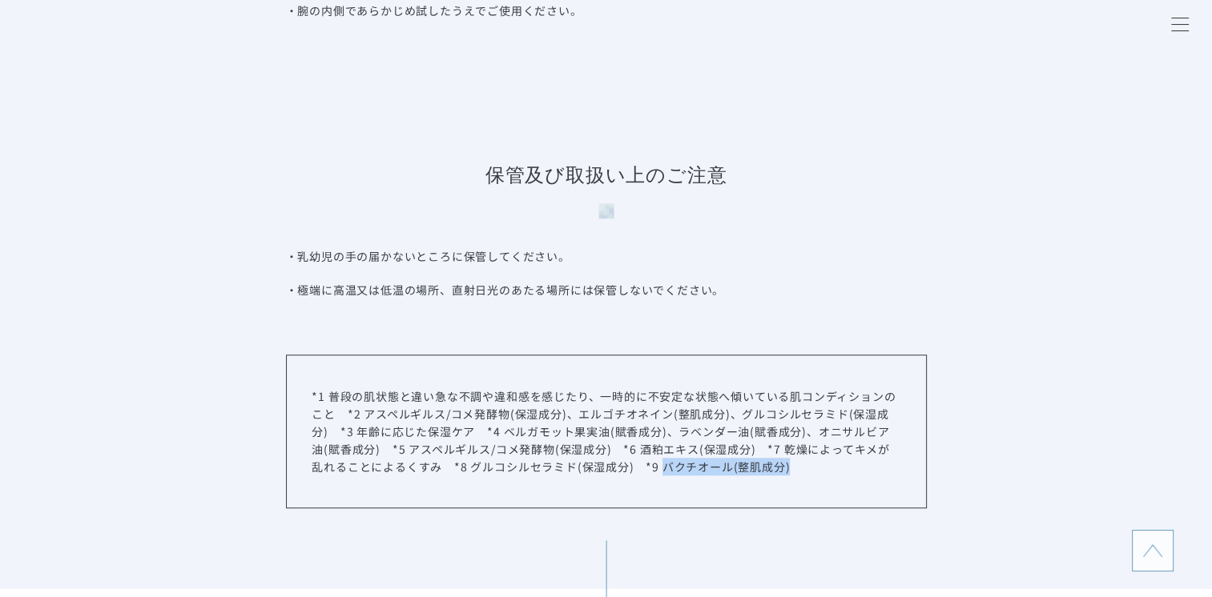
drag, startPoint x: 639, startPoint y: 471, endPoint x: 762, endPoint y: 477, distance: 123.5
click at [762, 476] on p "*1 普段の肌状態と違い急な不調や違和感を感じたり、一時的に不安定な状態へ傾いている肌コンディションのこと　*2 アスペルギルス/コメ発酵物(保湿成分)、エル…" at bounding box center [606, 432] width 588 height 88
copy p "バクチオール(整肌成分)"
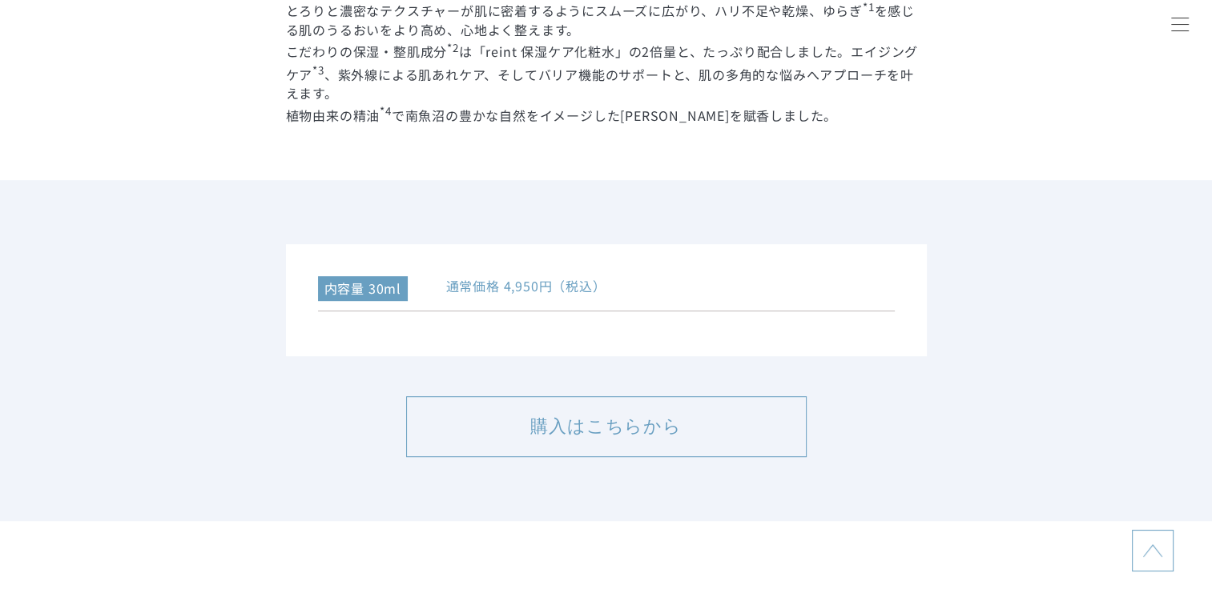
scroll to position [801, 0]
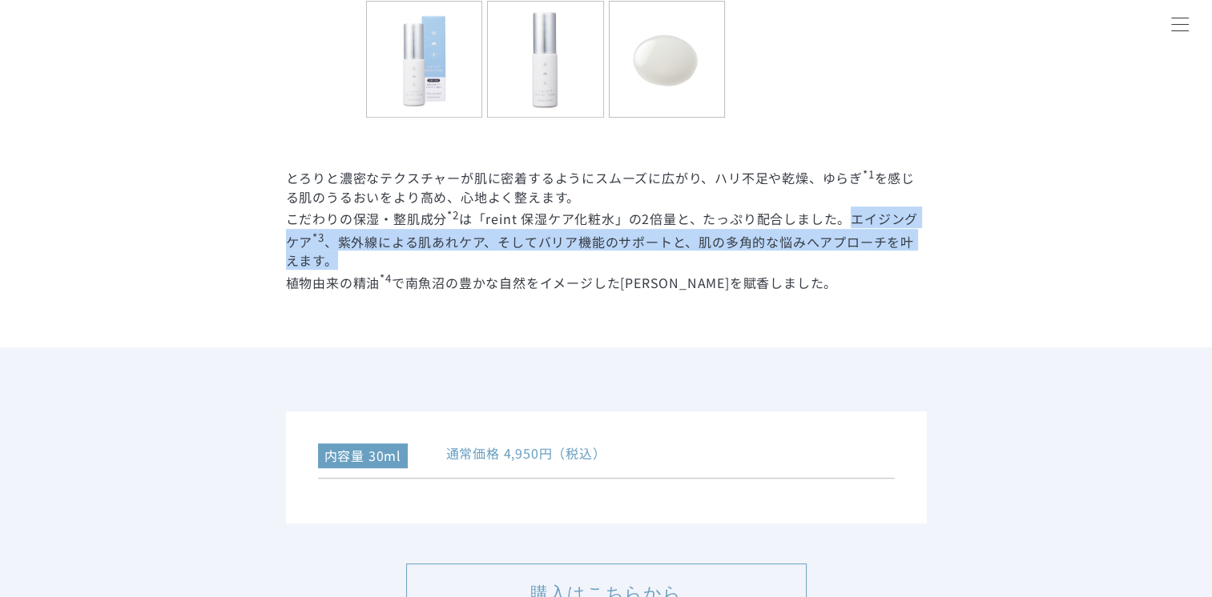
drag, startPoint x: 849, startPoint y: 219, endPoint x: 927, endPoint y: 267, distance: 91.6
copy dd "エイジングケア *3 、紫外線による肌あれケア、そしてバリア機能のサポートと、肌の多角的な悩みへアプローチを叶えます。"
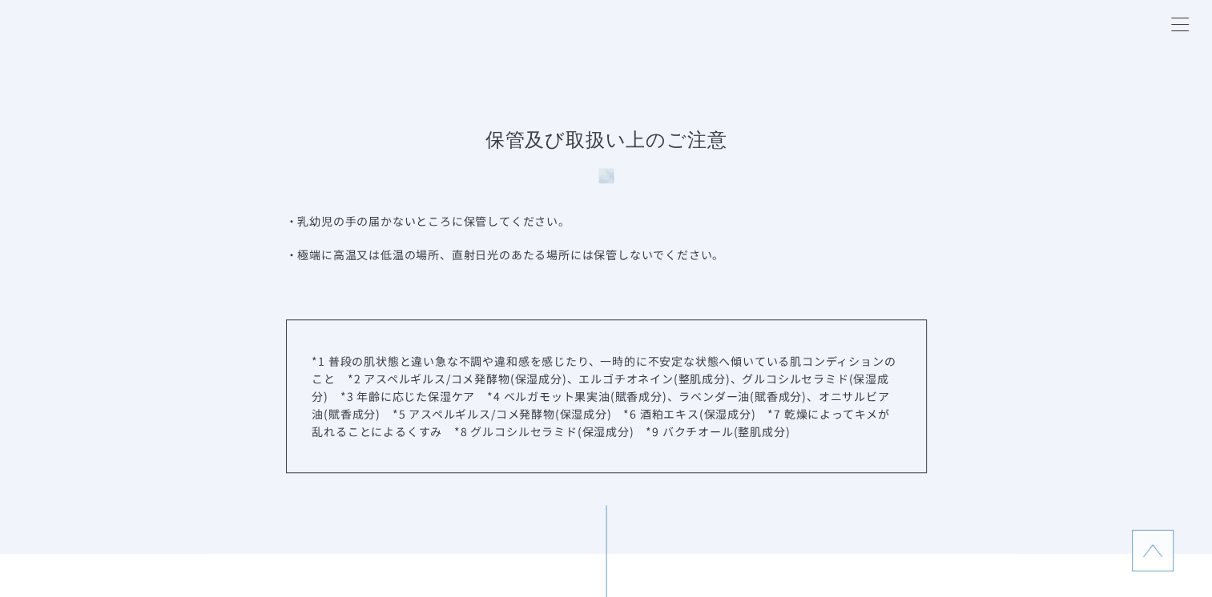
scroll to position [7528, 0]
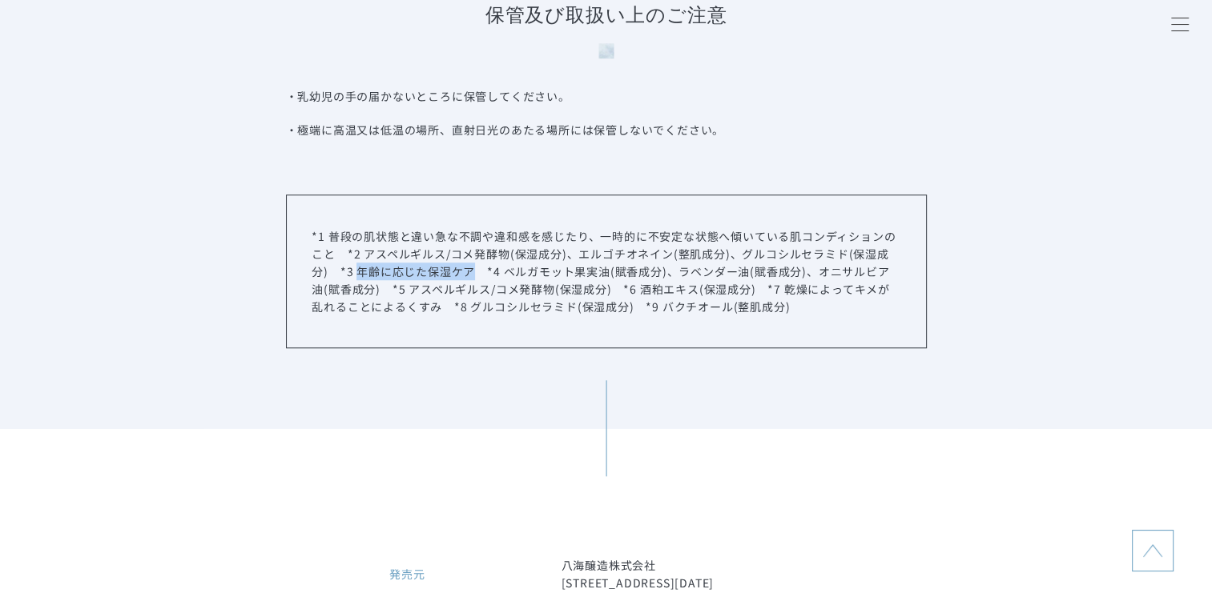
drag, startPoint x: 359, startPoint y: 276, endPoint x: 469, endPoint y: 277, distance: 110.5
click at [469, 277] on p "*1 普段の肌状態と違い急な不調や違和感を感じたり、一時的に不安定な状態へ傾いている肌コンディションのこと　*2 アスペルギルス/コメ発酵物(保湿成分)、エル…" at bounding box center [606, 271] width 588 height 88
copy p "年齢に応じた保湿ケア"
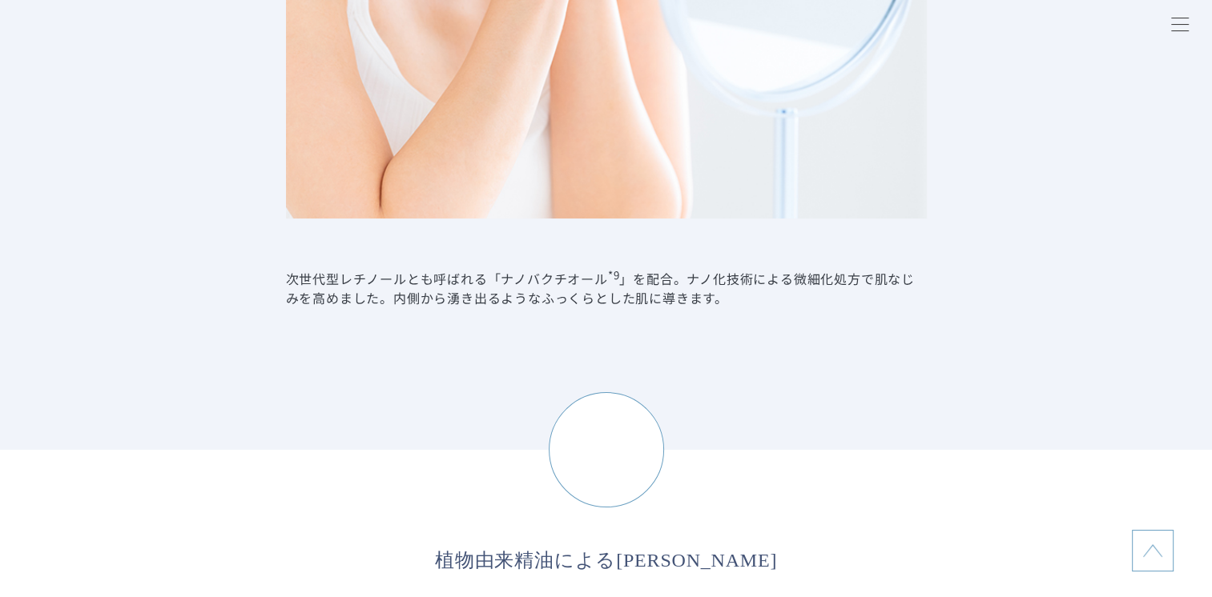
scroll to position [3444, 0]
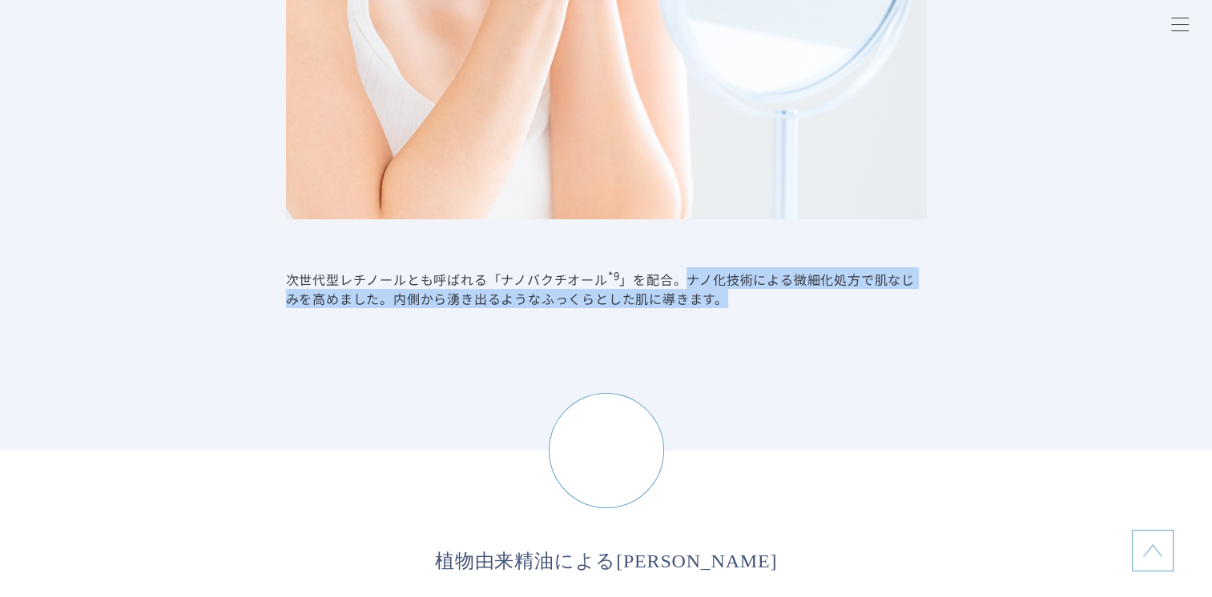
drag, startPoint x: 682, startPoint y: 275, endPoint x: 742, endPoint y: 325, distance: 77.3
copy dd "ナノ化技術による微細化処方で肌なじみを高めました。内側から湧き出るようなふっくらとした肌に導きます。"
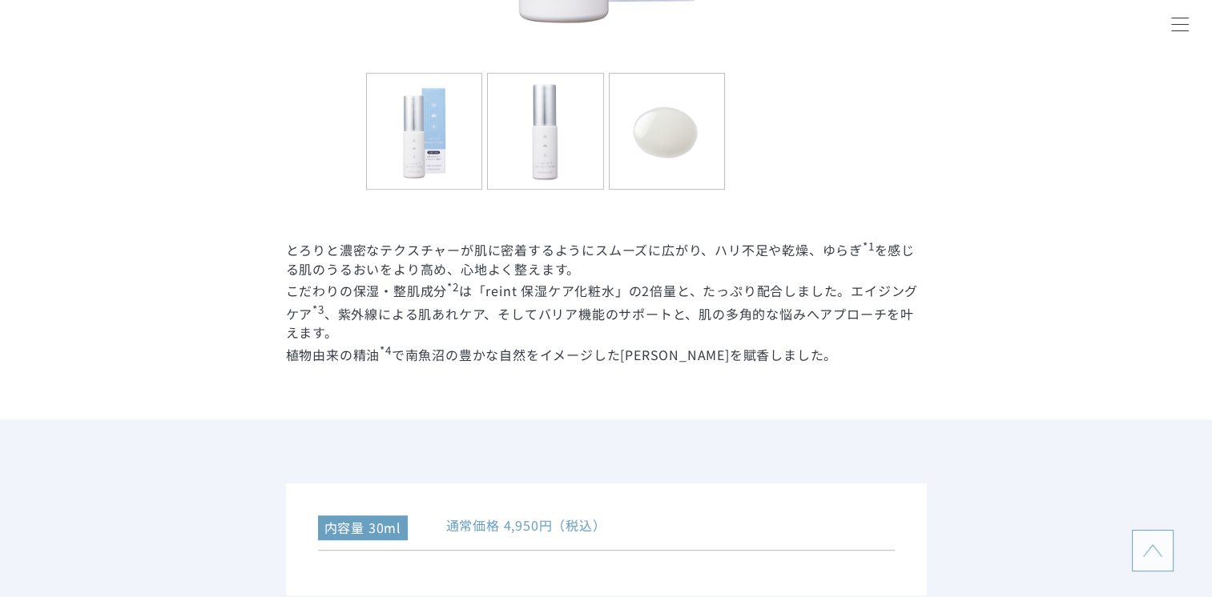
scroll to position [721, 0]
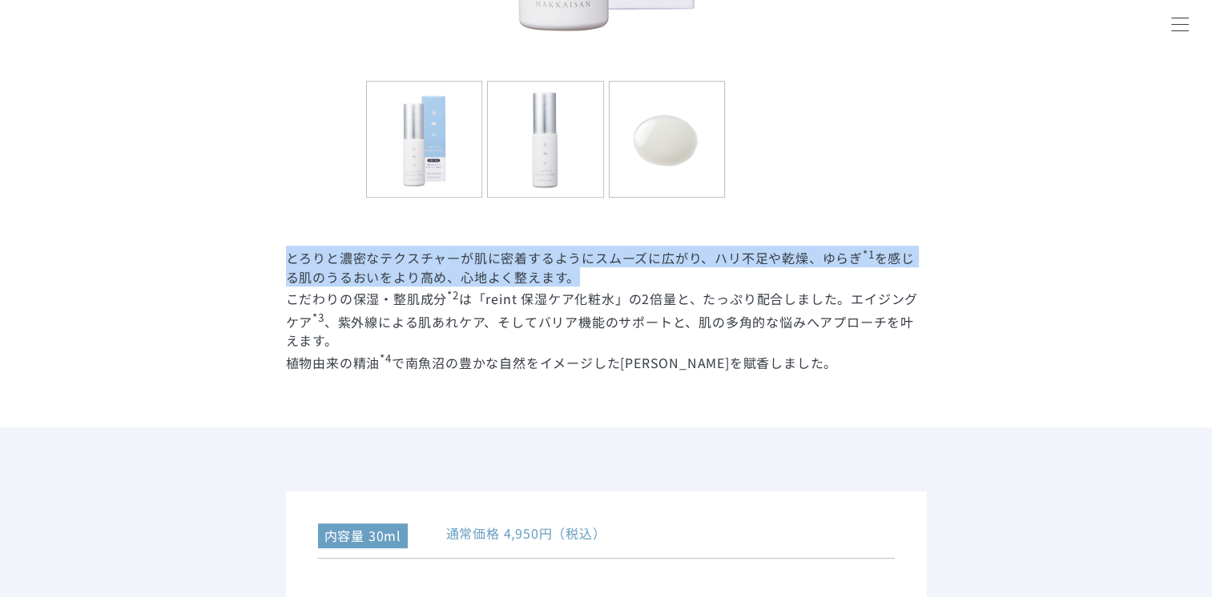
drag, startPoint x: 288, startPoint y: 258, endPoint x: 702, endPoint y: 276, distance: 415.2
copy dd "とろりと濃密なテクスチャーが肌に密着するようにスムーズに広がり、ハリ不足や乾燥、ゆらぎ *1 を感じる肌のうるおいをより高め、心地よく整えます。"
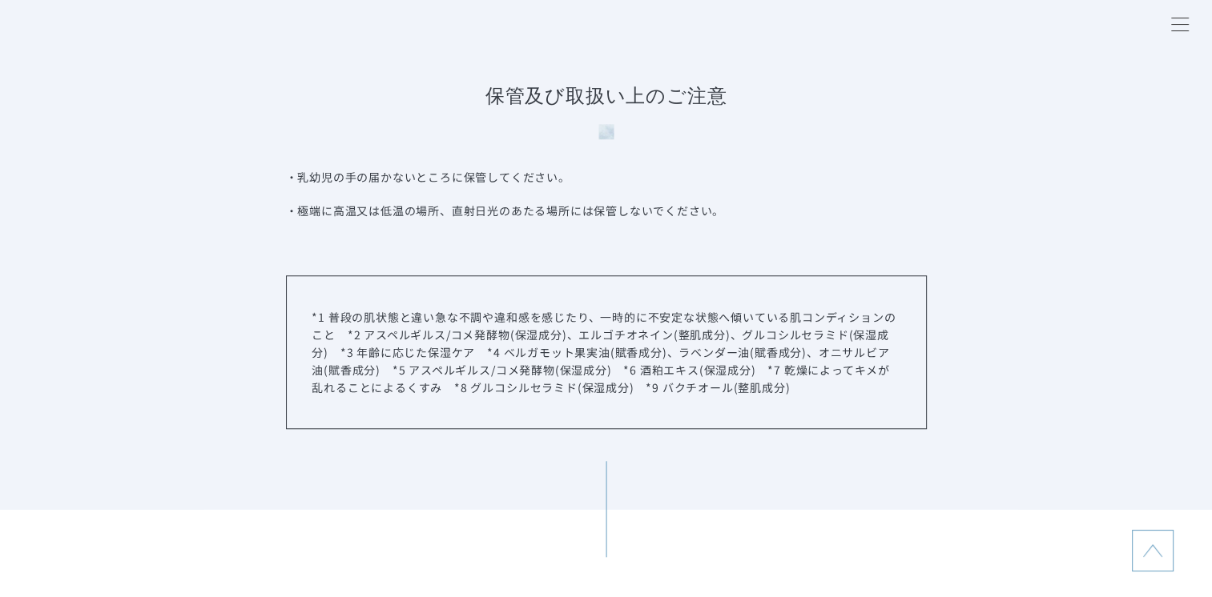
scroll to position [7448, 0]
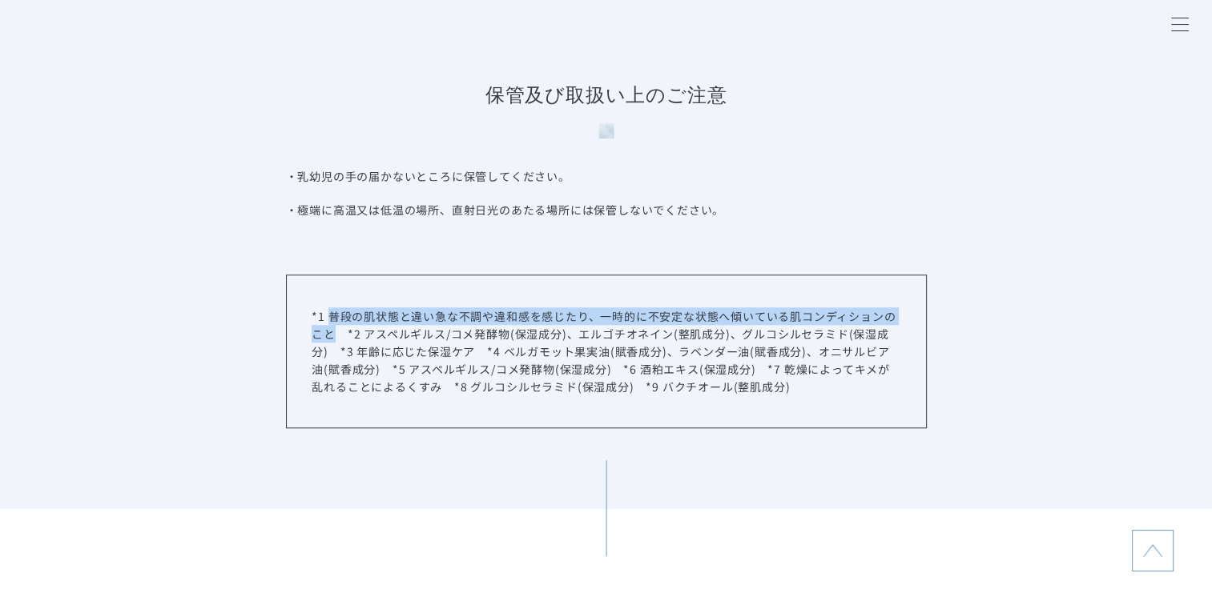
drag, startPoint x: 330, startPoint y: 319, endPoint x: 333, endPoint y: 340, distance: 21.1
click at [333, 340] on p "*1 普段の肌状態と違い急な不調や違和感を感じたり、一時的に不安定な状態へ傾いている肌コンディションのこと　*2 アスペルギルス/コメ発酵物(保湿成分)、エル…" at bounding box center [606, 352] width 588 height 88
copy p "普段の肌状態と違い急な不調や違和感を感じたり、一時的に不安定な状態へ傾いている肌コンディションのこと"
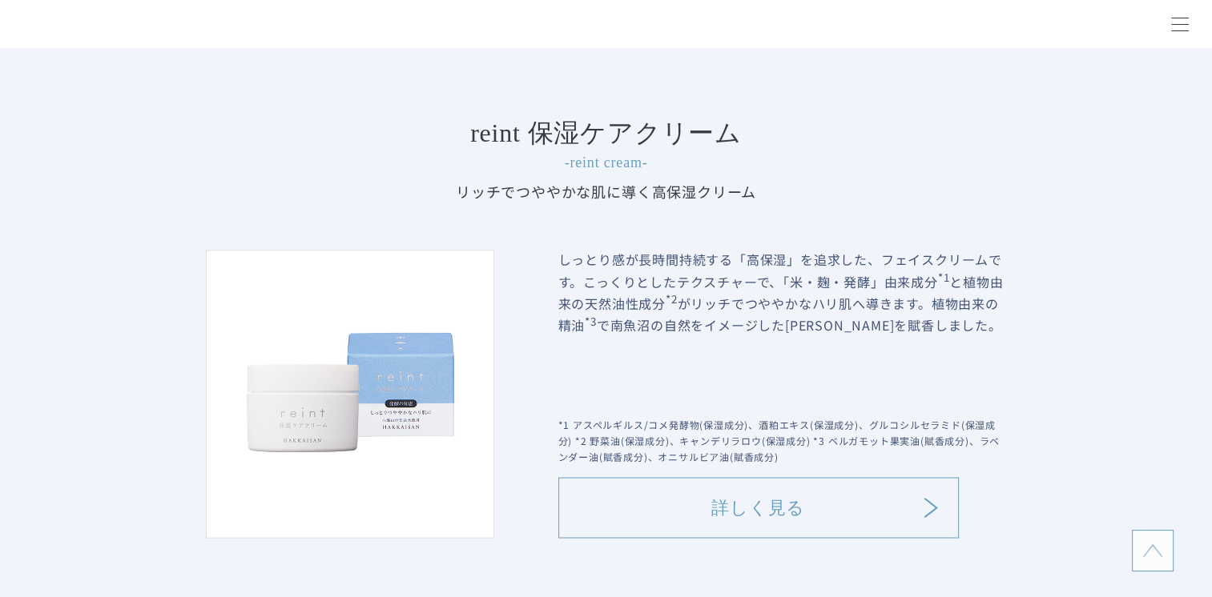
scroll to position [2723, 0]
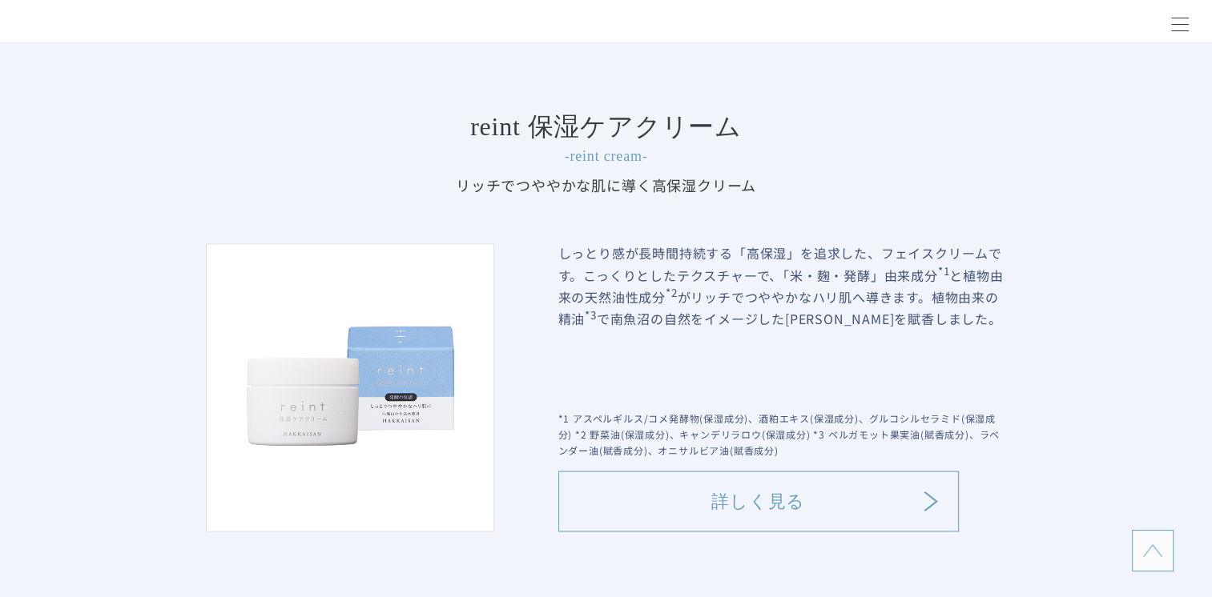
click at [771, 501] on link "詳しく見る" at bounding box center [758, 501] width 400 height 61
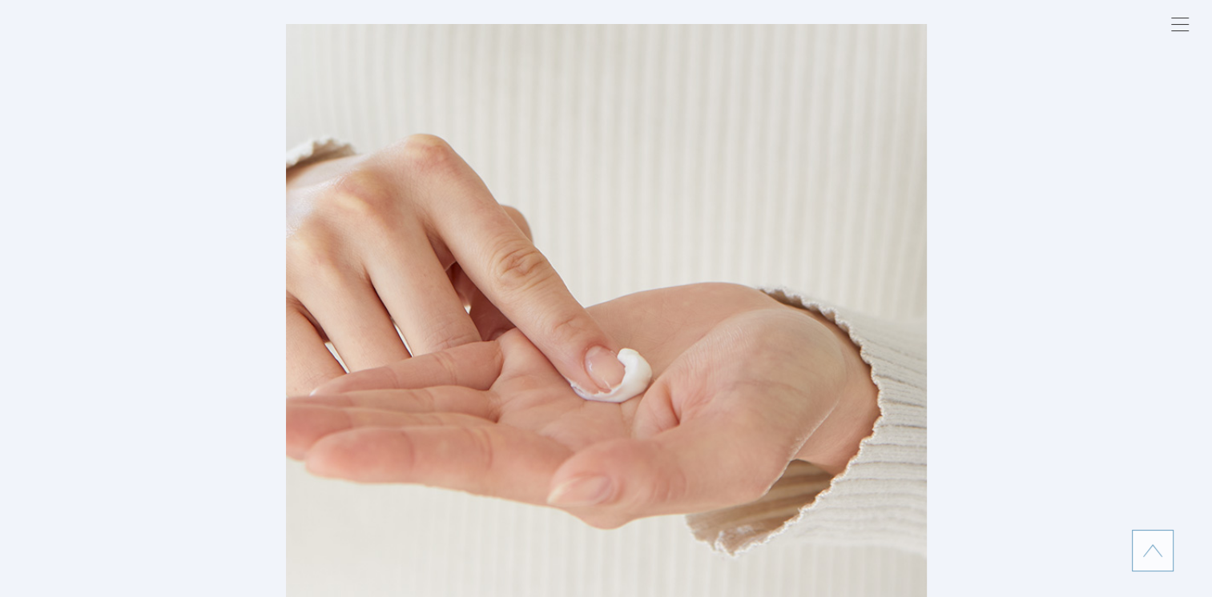
scroll to position [6166, 0]
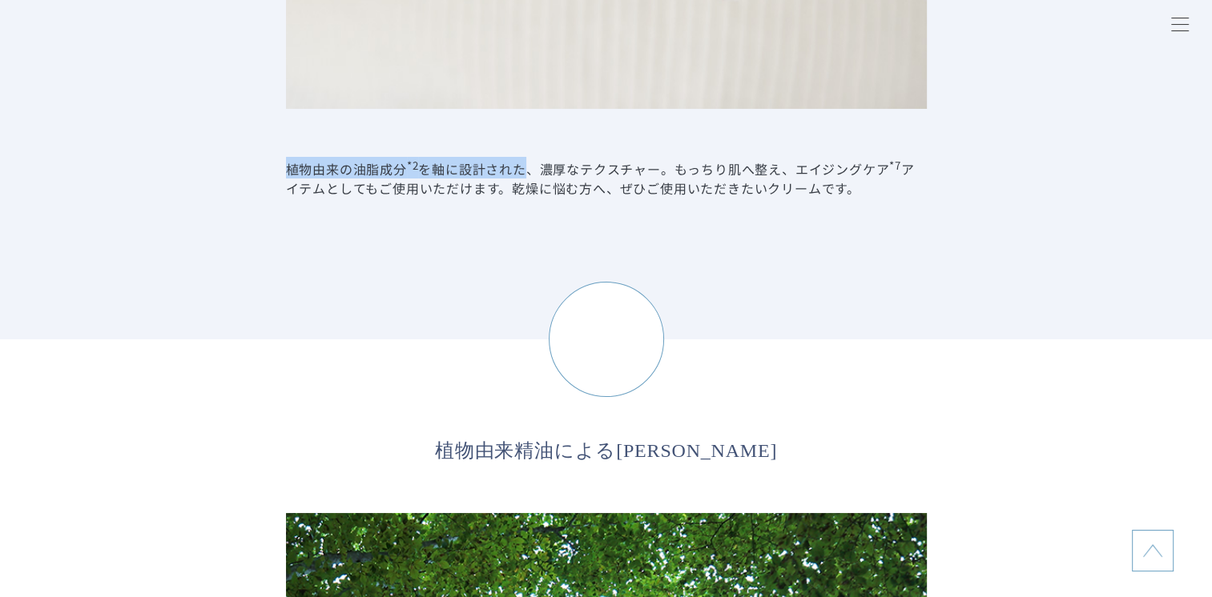
drag, startPoint x: 287, startPoint y: 170, endPoint x: 520, endPoint y: 175, distance: 233.1
click at [520, 175] on dd "植物由来の油脂成分 *2 を軸に設計された、濃厚なテクスチャー。もっちり肌へ整え、エイジングケア *7 アイテムとしてもご使用いただけます。乾燥に悩む方へ、ぜ…" at bounding box center [606, 177] width 641 height 41
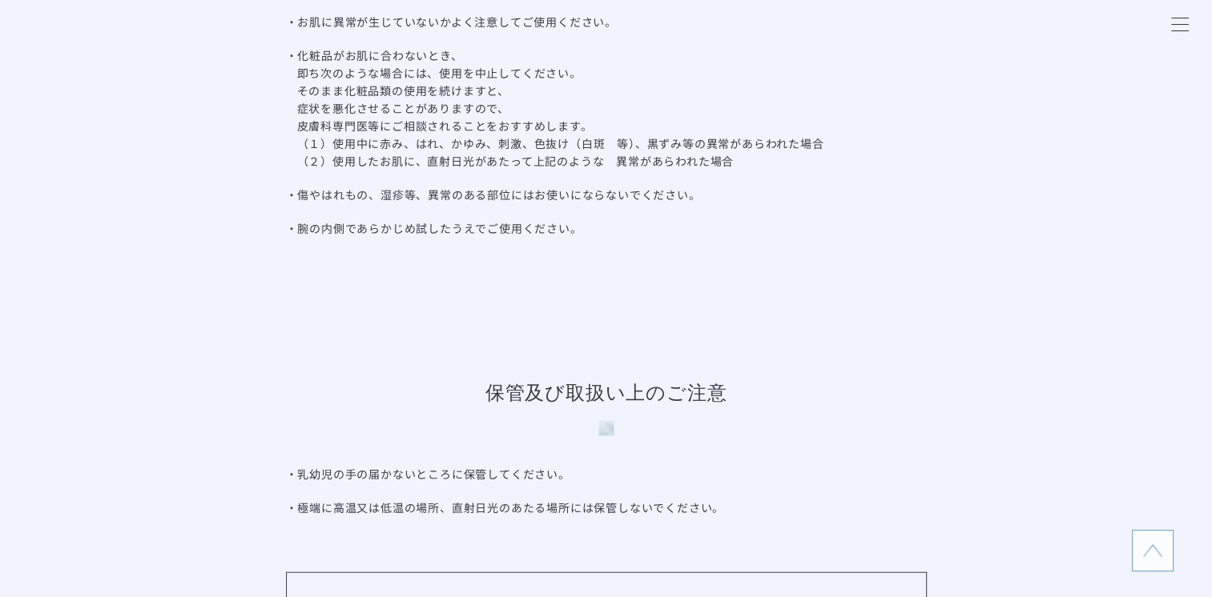
scroll to position [10091, 0]
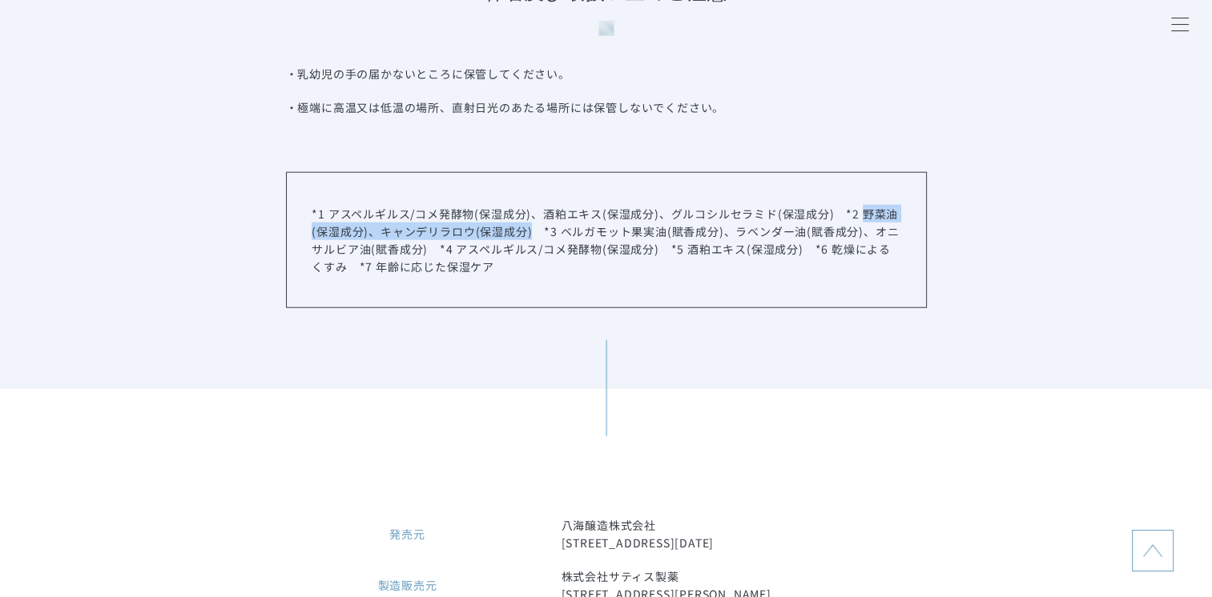
drag, startPoint x: 861, startPoint y: 217, endPoint x: 532, endPoint y: 239, distance: 329.9
click at [532, 239] on p "*1 アスペルギルス/コメ発酵物(保湿成分)、酒粕エキス(保湿成分)、グルコシルセラミド(保湿成分)　*2 野菜油(保湿成分)、キャンデリラロウ(保湿成分)　…" at bounding box center [606, 240] width 588 height 70
copy p "野菜油(保湿成分)、キャンデリラロウ(保湿成分)"
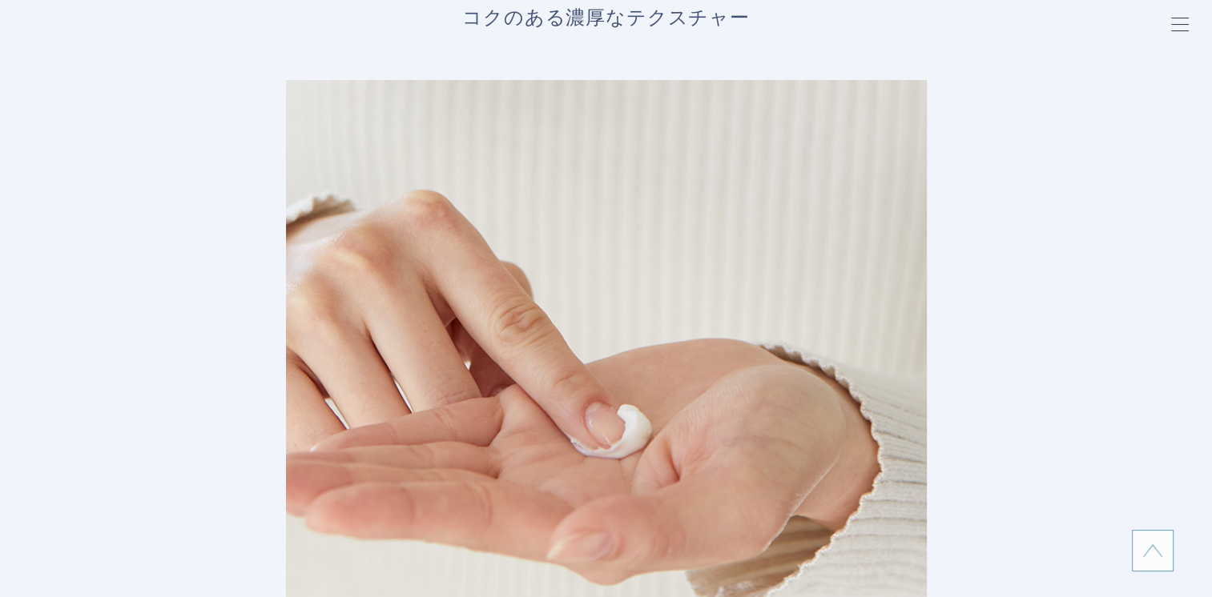
scroll to position [5846, 0]
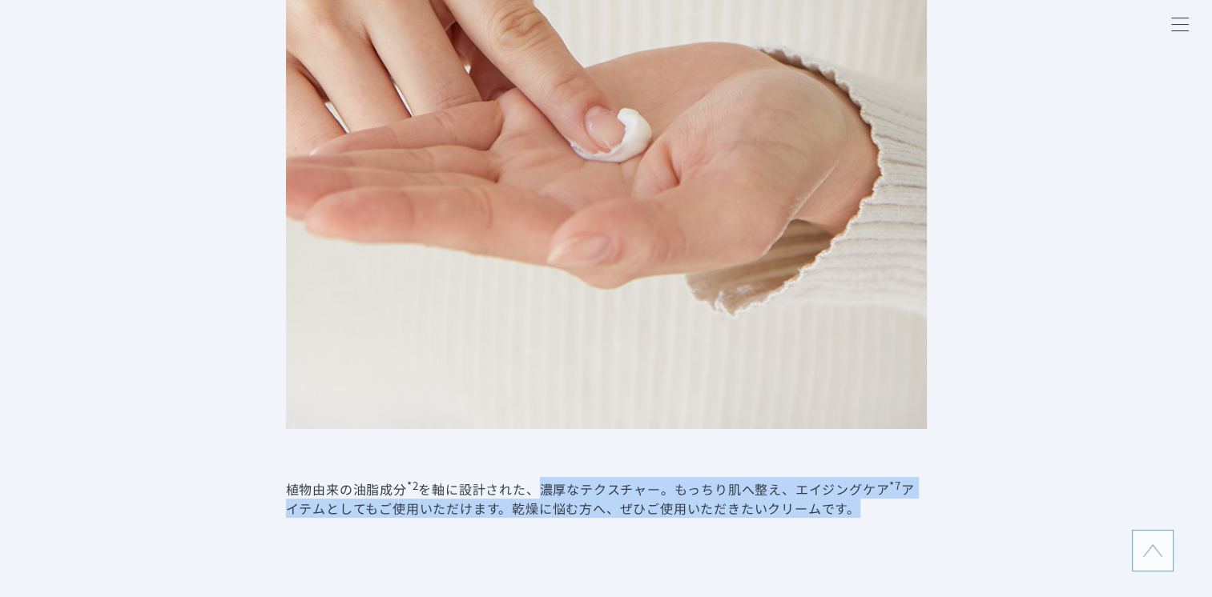
drag, startPoint x: 541, startPoint y: 489, endPoint x: 890, endPoint y: 521, distance: 349.8
click at [890, 518] on dd "植物由来の油脂成分 *2 を軸に設計された、濃厚なテクスチャー。もっちり肌へ整え、エイジングケア *7 アイテムとしてもご使用いただけます。乾燥に悩む方へ、ぜ…" at bounding box center [606, 497] width 641 height 41
copy dd "濃厚なテクスチャー。もっちり肌へ整え、エイジングケア *7 アイテムとしてもご使用いただけます。乾燥に悩む方へ、ぜひご使用いただきたいクリームです。"
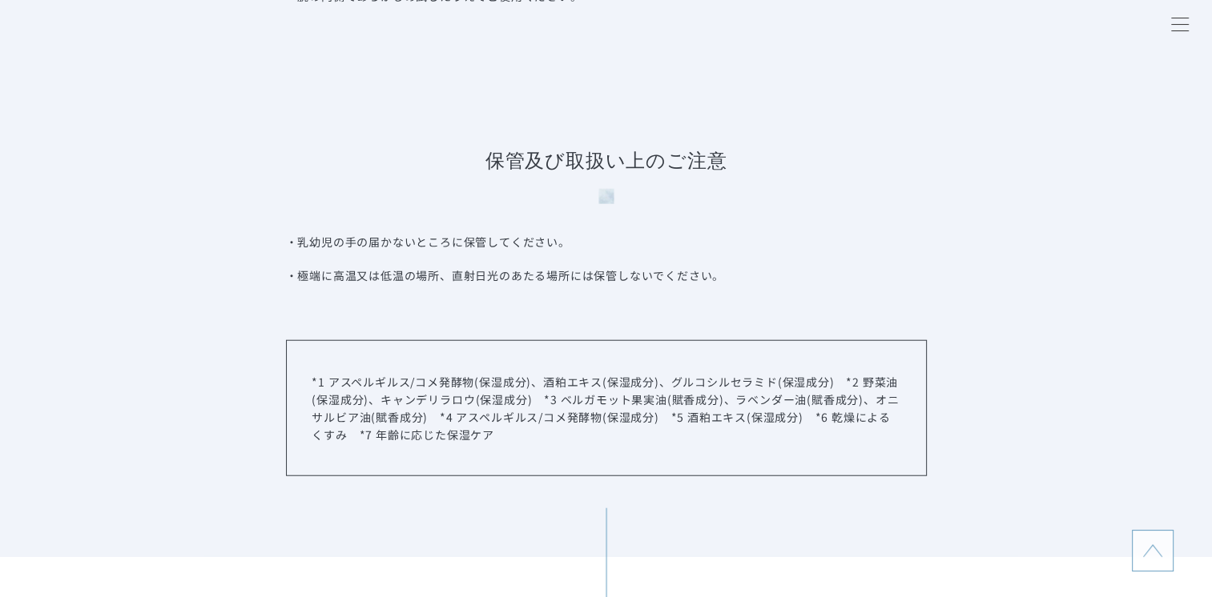
scroll to position [9930, 0]
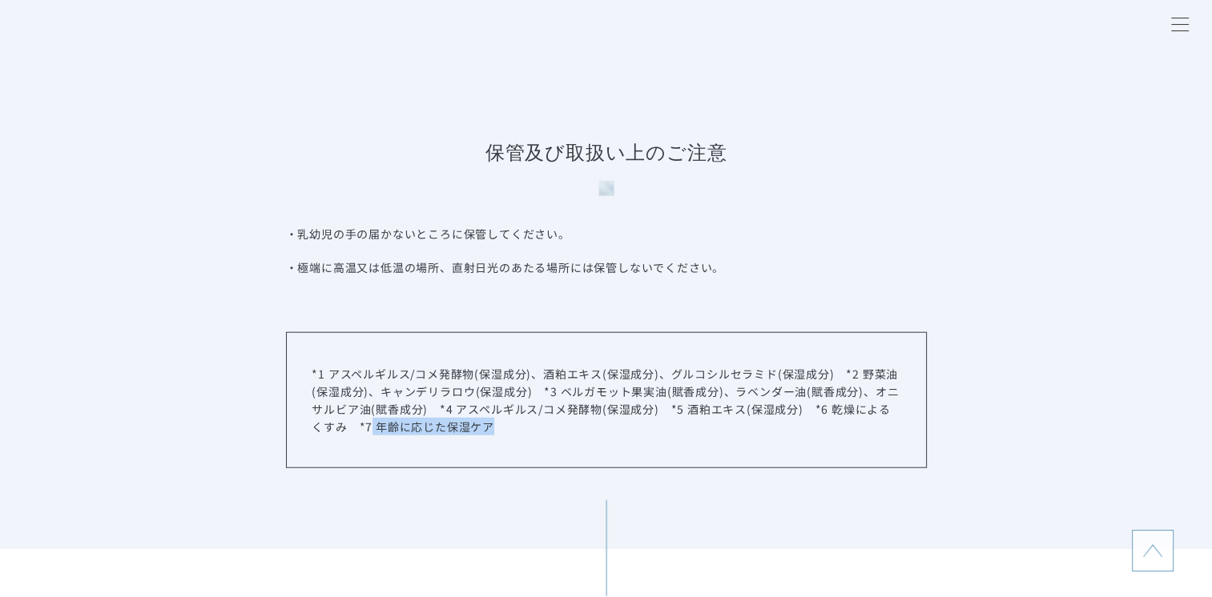
drag, startPoint x: 376, startPoint y: 433, endPoint x: 538, endPoint y: 431, distance: 162.6
click at [538, 430] on p "*1 アスペルギルス/コメ発酵物(保湿成分)、酒粕エキス(保湿成分)、グルコシルセラミド(保湿成分)　*2 野菜油(保湿成分)、キャンデリラロウ(保湿成分)　…" at bounding box center [606, 400] width 588 height 70
copy p "年齢に応じた保湿ケア"
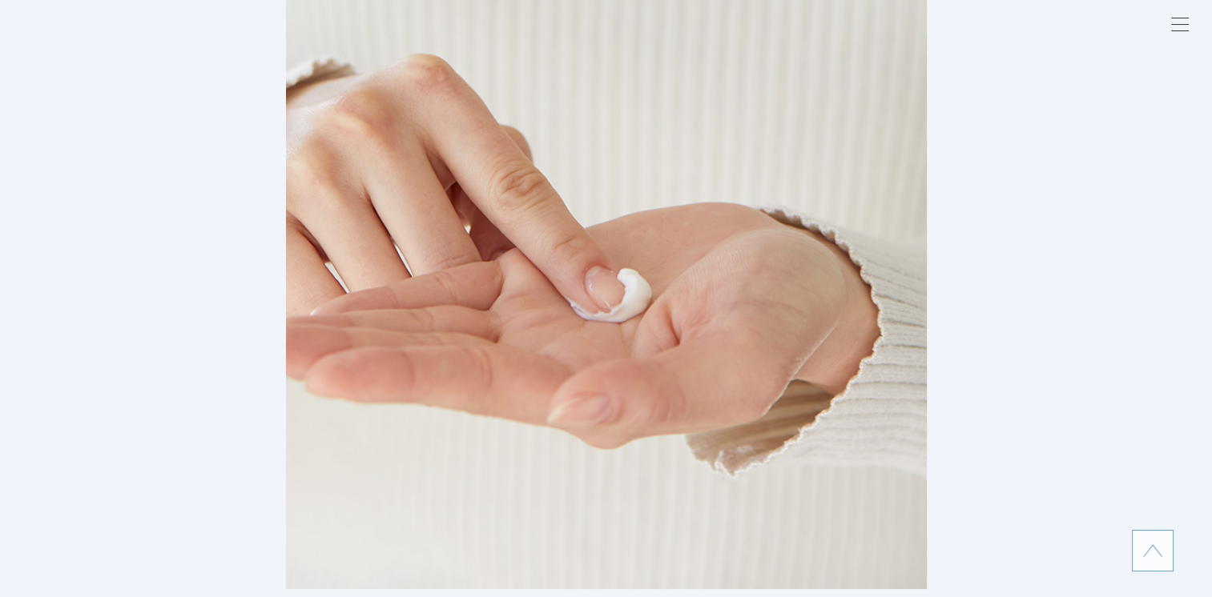
scroll to position [5606, 0]
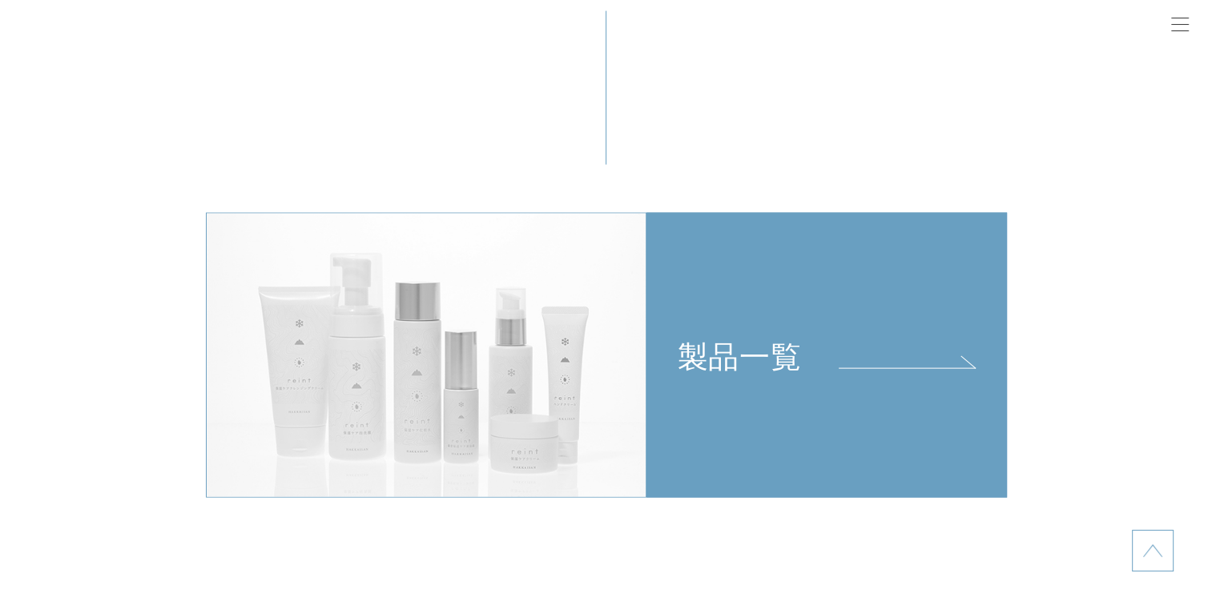
scroll to position [3764, 0]
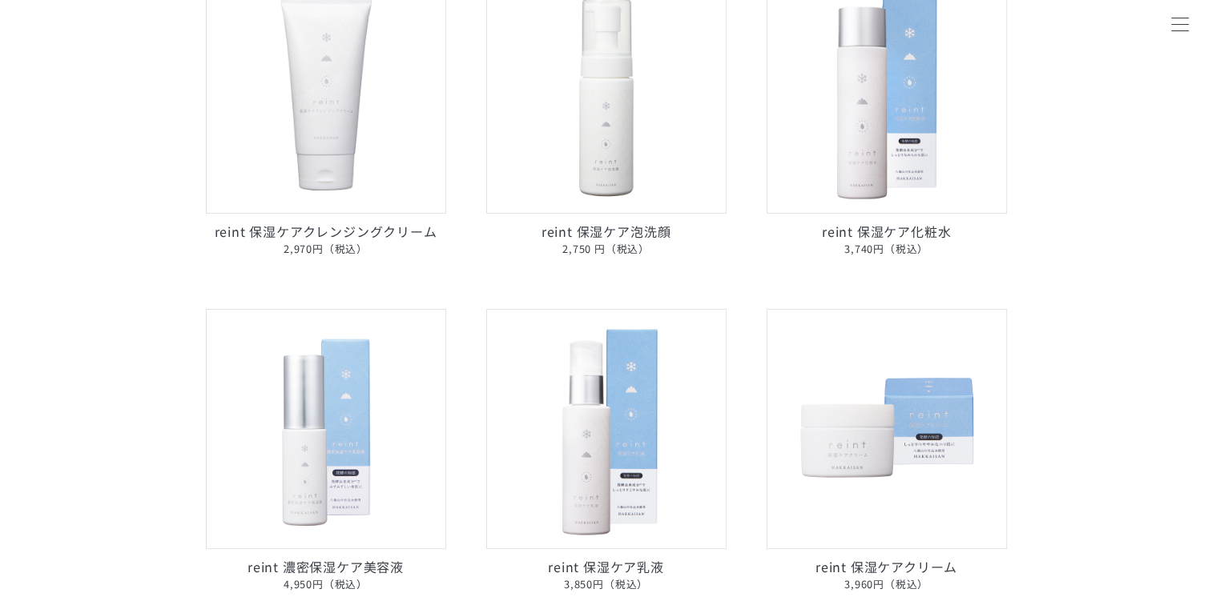
scroll to position [320, 0]
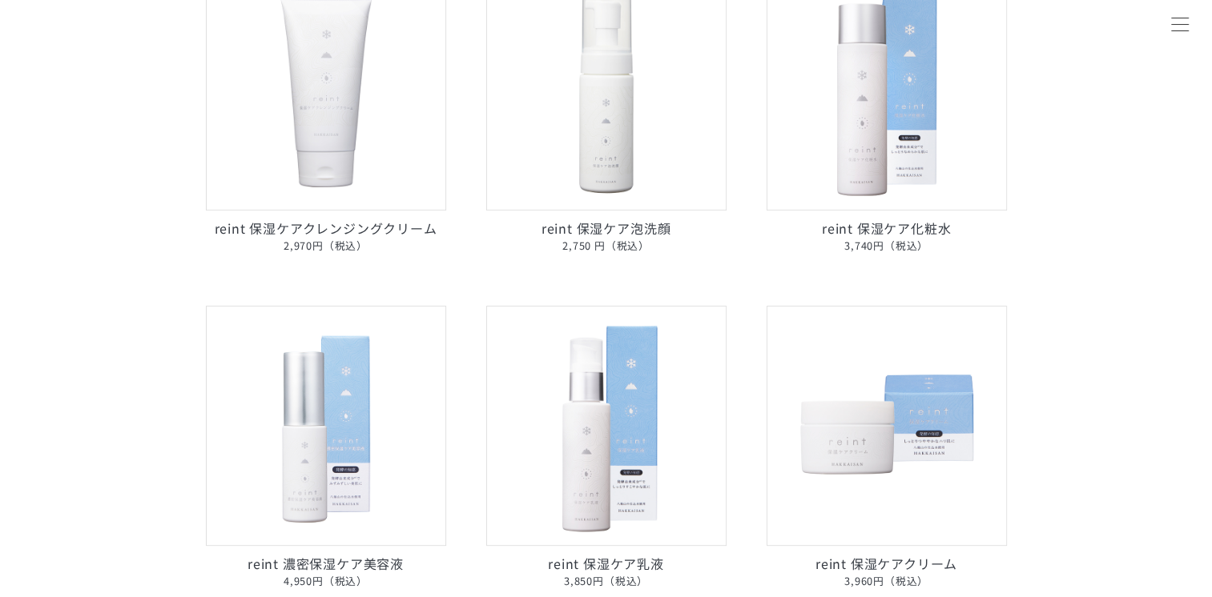
click at [377, 105] on img at bounding box center [326, 90] width 240 height 240
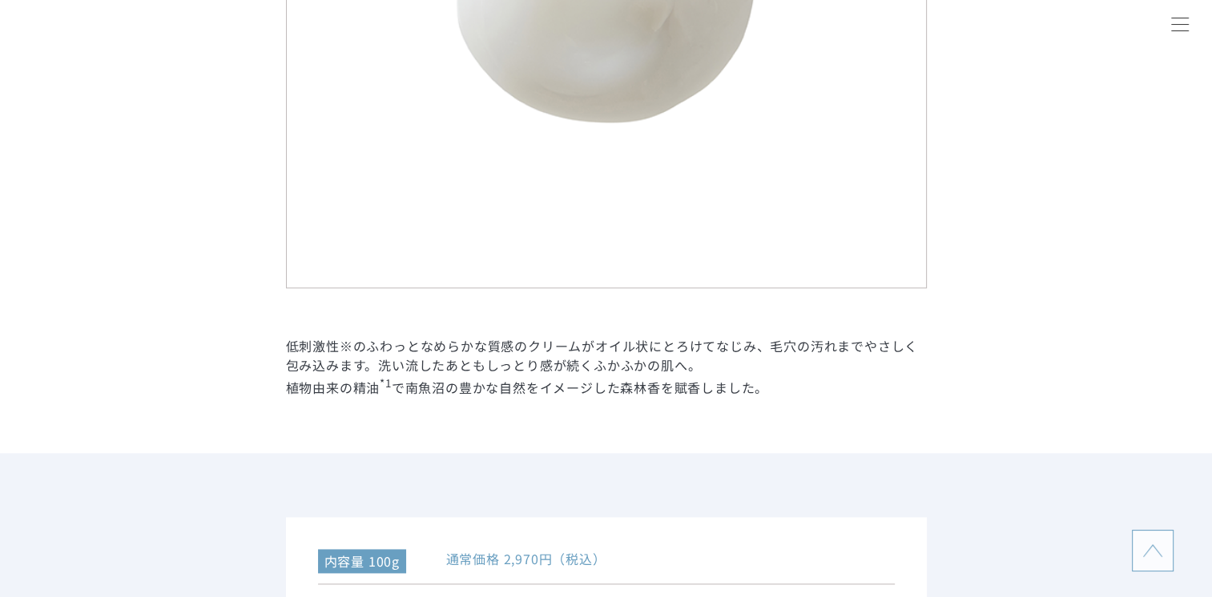
scroll to position [1922, 0]
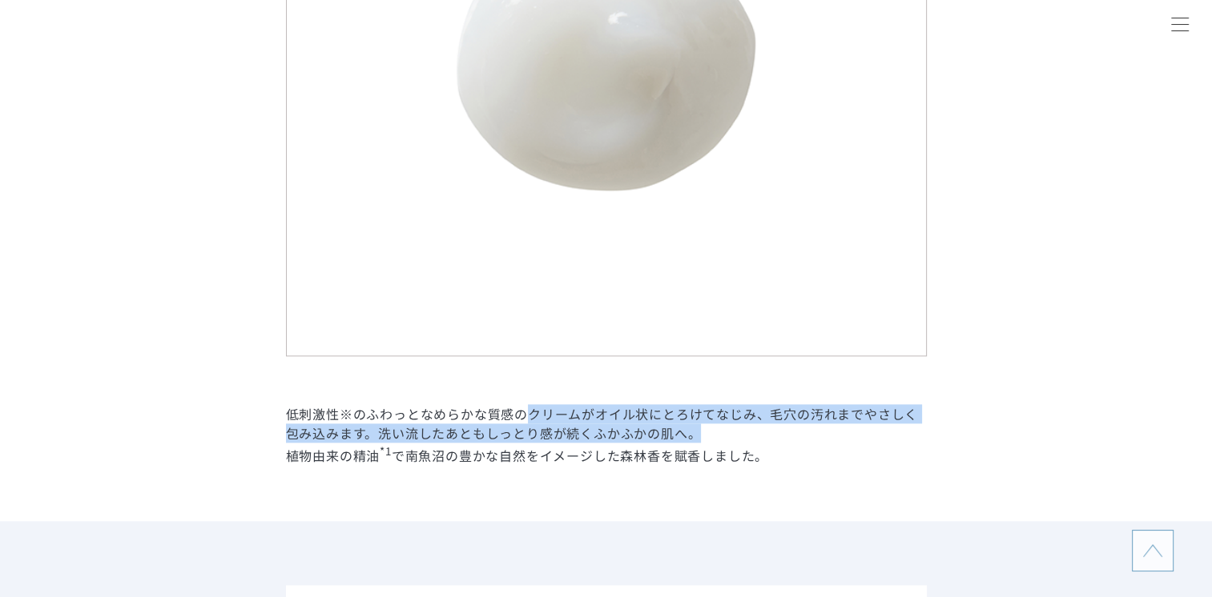
drag, startPoint x: 531, startPoint y: 413, endPoint x: 724, endPoint y: 436, distance: 194.3
click at [724, 436] on dd "低刺激性※のふわっとなめらかな質感のクリームがオイル状にとろけてなじみ、毛穴の汚れまでやさしく包み込みます。洗い流したあともしっとり感が続くふかふかの肌へ。 …" at bounding box center [606, 434] width 641 height 60
copy dd "クリームがオイル状にとろけてなじみ、毛穴の汚れまでやさしく包み込みます。洗い流したあともしっとり感が続くふかふかの肌へ。"
click at [525, 408] on dd "低刺激性※のふわっとなめらかな質感のクリームがオイル状にとろけてなじみ、毛穴の汚れまでやさしく包み込みます。洗い流したあともしっとり感が続くふかふかの肌へ。 …" at bounding box center [606, 434] width 641 height 60
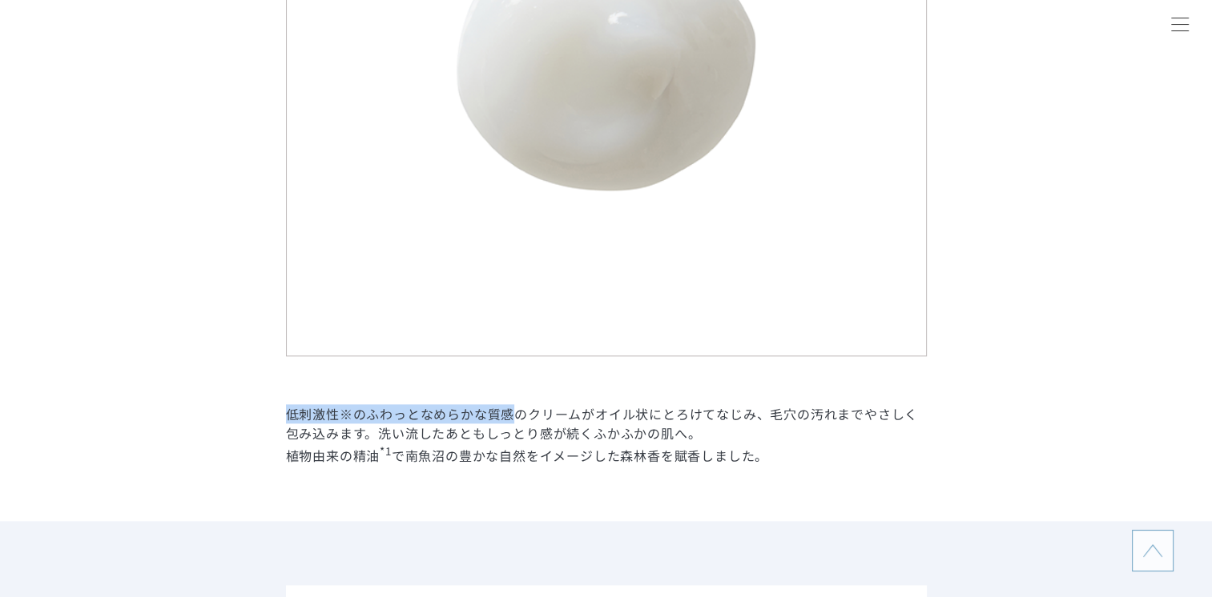
drag, startPoint x: 288, startPoint y: 414, endPoint x: 510, endPoint y: 412, distance: 221.8
click at [510, 412] on dd "低刺激性※のふわっとなめらかな質感のクリームがオイル状にとろけてなじみ、毛穴の汚れまでやさしく包み込みます。洗い流したあともしっとり感が続くふかふかの肌へ。 …" at bounding box center [606, 434] width 641 height 60
click at [296, 413] on dd "低刺激性※のふわっとなめらかな質感のクリームがオイル状にとろけてなじみ、毛穴の汚れまでやさしく包み込みます。洗い流したあともしっとり感が続くふかふかの肌へ。 …" at bounding box center [606, 434] width 641 height 60
drag, startPoint x: 285, startPoint y: 412, endPoint x: 577, endPoint y: 413, distance: 292.3
click at [577, 413] on dd "低刺激性※のふわっとなめらかな質感のクリームがオイル状にとろけてなじみ、毛穴の汚れまでやさしく包み込みます。洗い流したあともしっとり感が続くふかふかの肌へ。 …" at bounding box center [606, 434] width 641 height 60
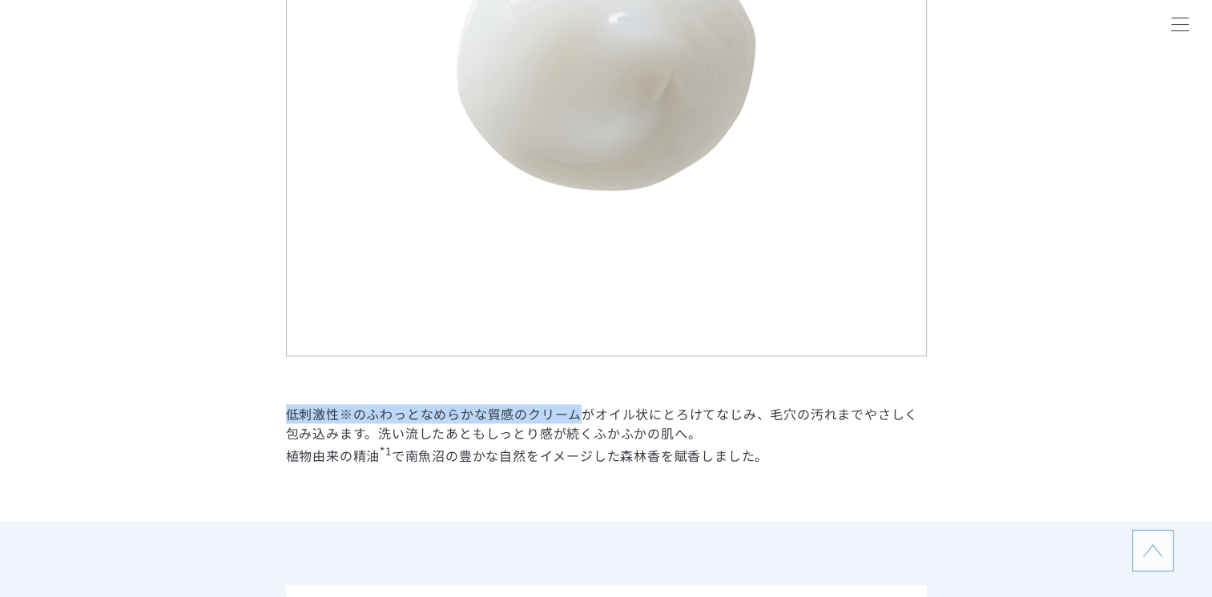
copy dd "低刺激性※のふわっとなめらかな質感のクリーム"
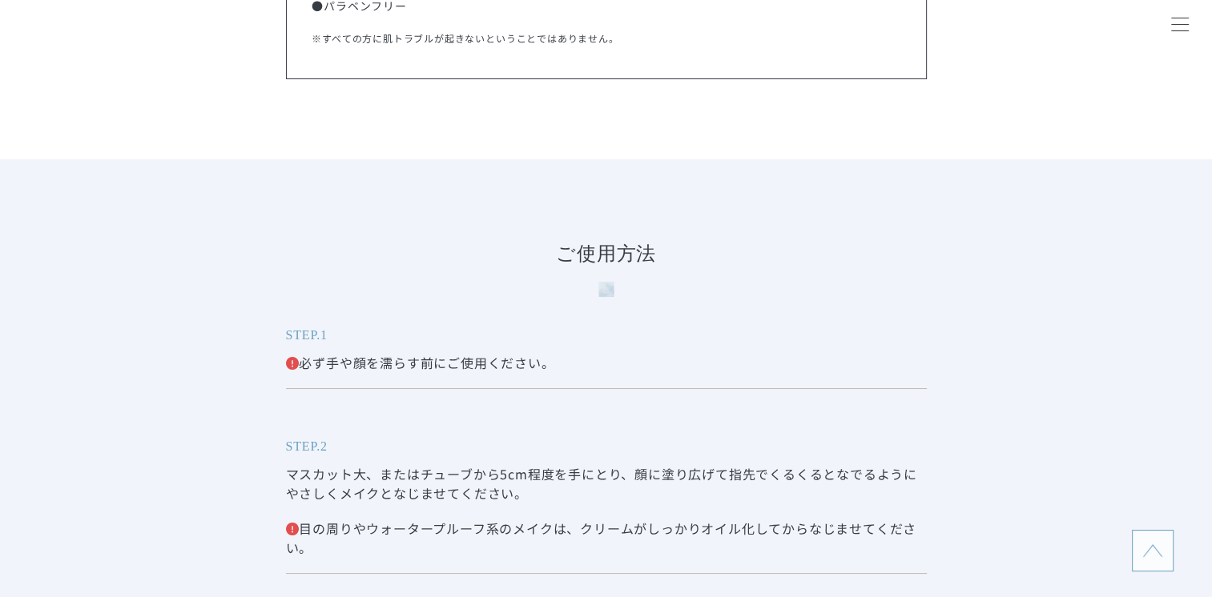
scroll to position [5286, 0]
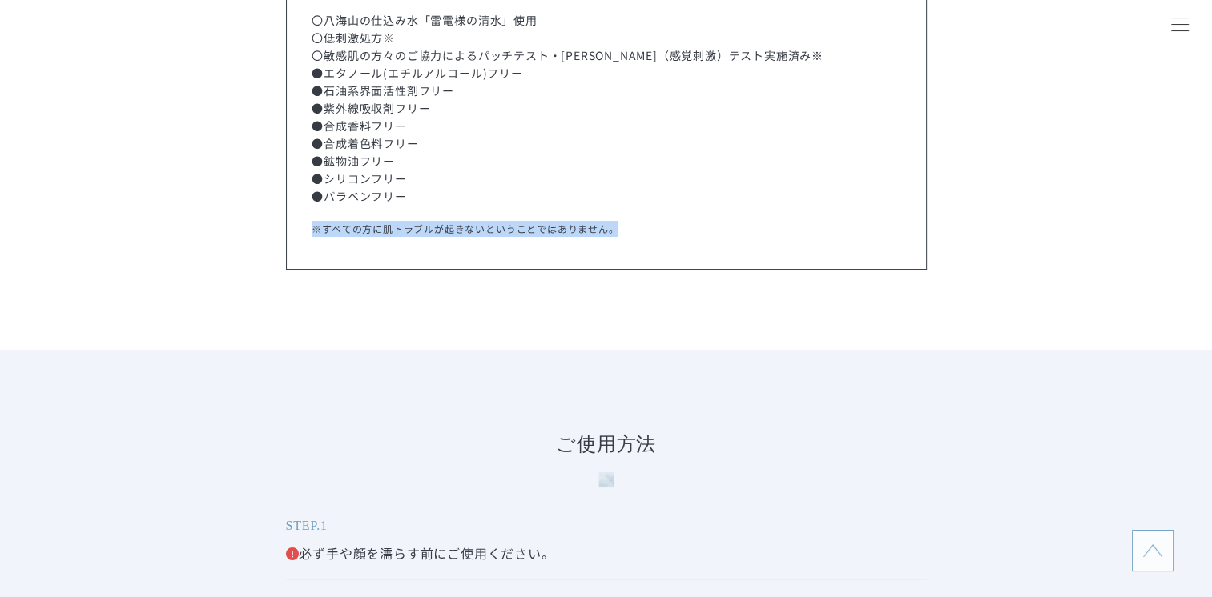
drag, startPoint x: 312, startPoint y: 228, endPoint x: 662, endPoint y: 255, distance: 351.8
click at [662, 255] on div "〇八海山の仕込み水「[PERSON_NAME]の[PERSON_NAME]」使用 〇低刺激処方※ 〇敏感肌の方々のご協力によるパッチテスト・スティンキング（感…" at bounding box center [606, 124] width 641 height 292
copy p "※すべての方に肌トラブルが起きないということではありません。"
